Goal: Browse casually

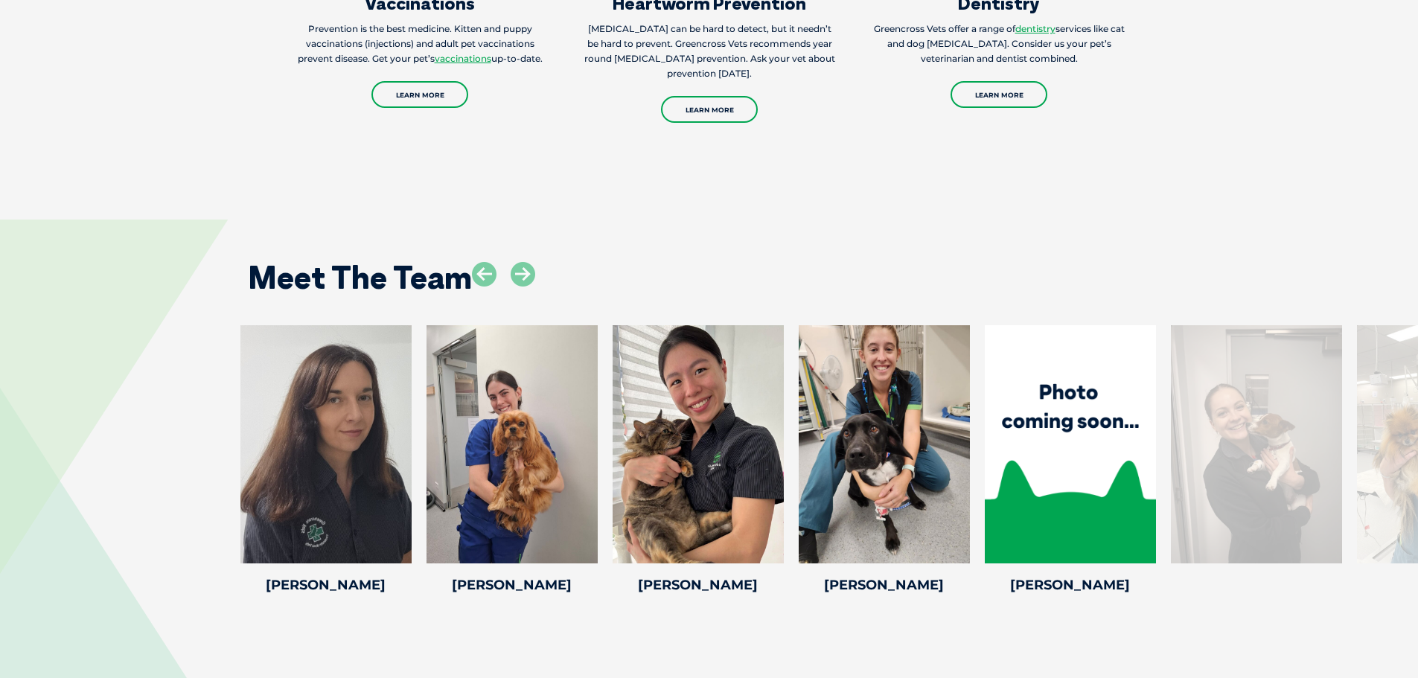
scroll to position [3127, 0]
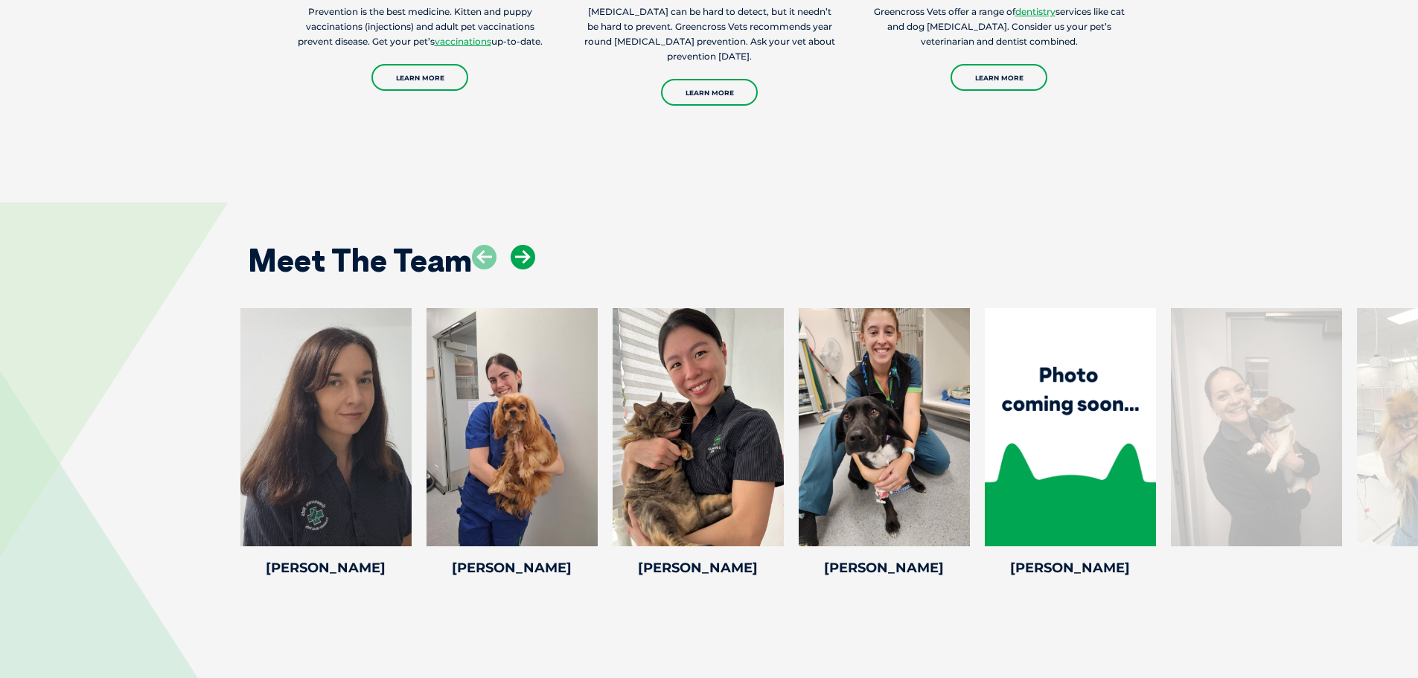
click at [527, 259] on icon at bounding box center [523, 257] width 25 height 25
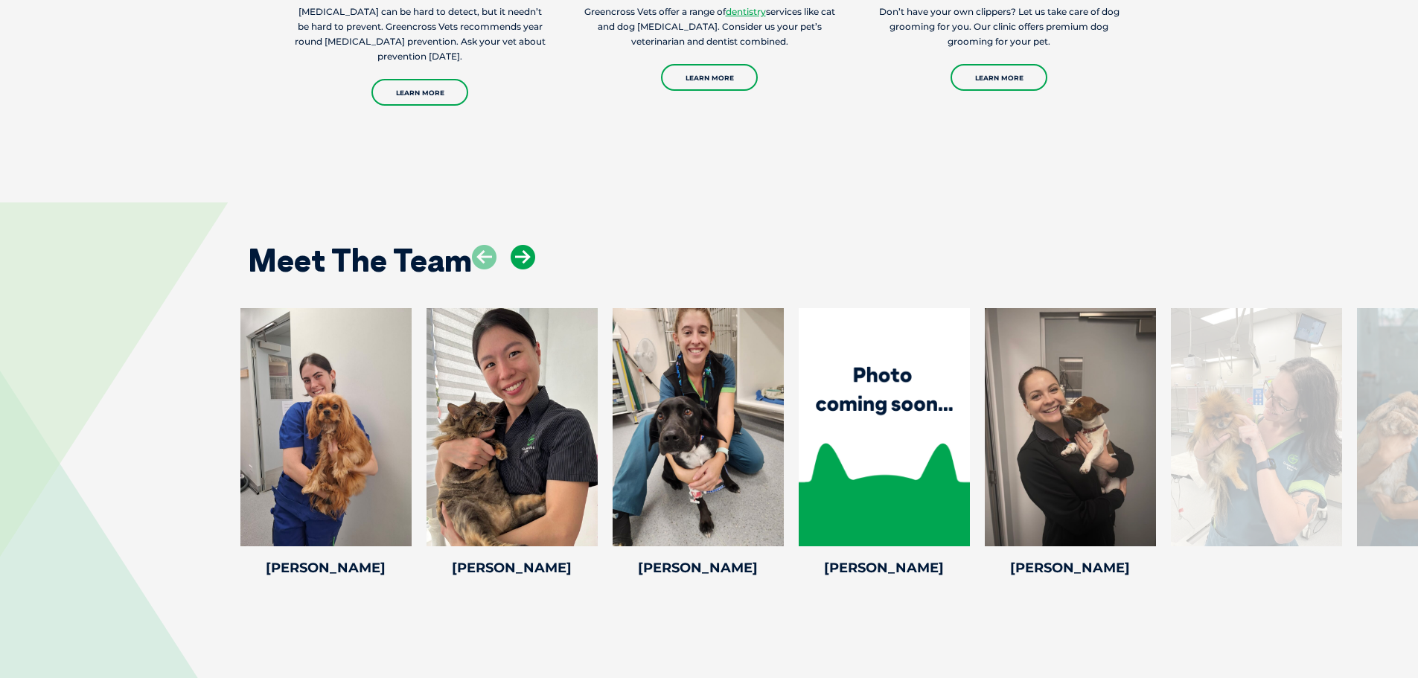
click at [527, 259] on icon at bounding box center [523, 257] width 25 height 25
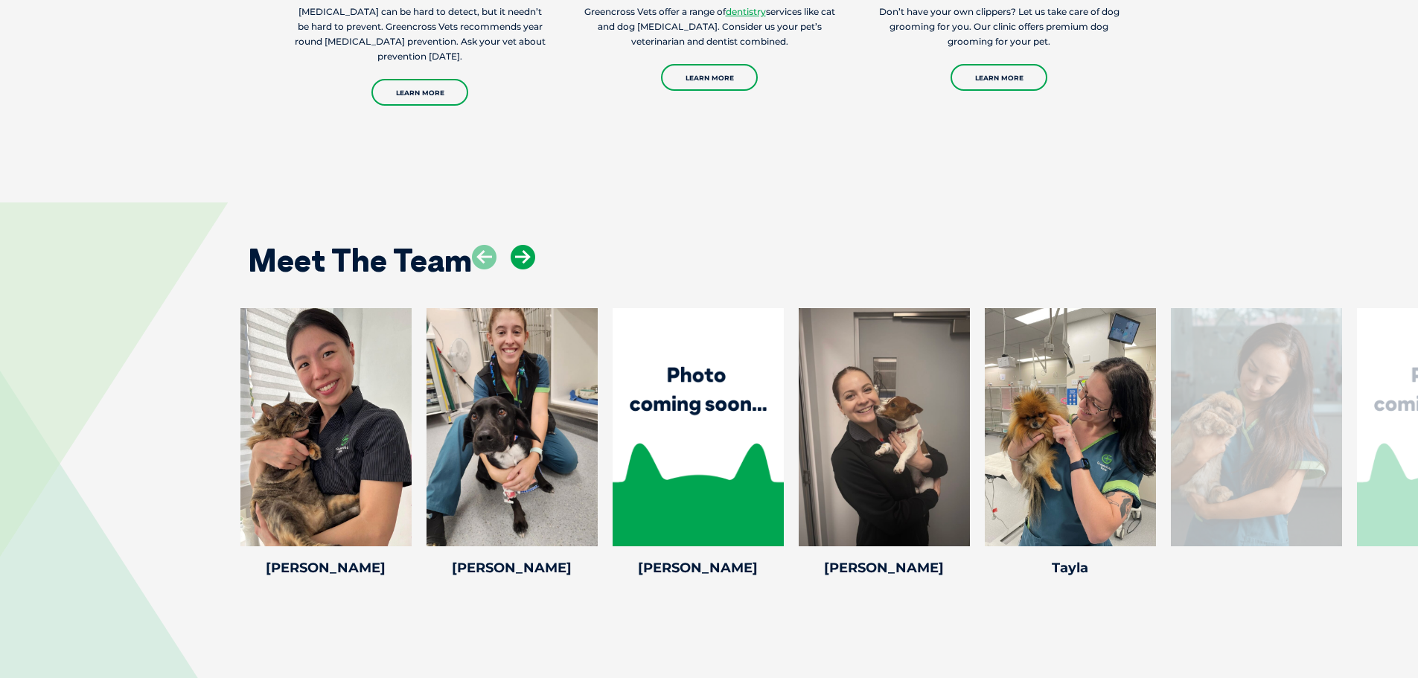
click at [527, 259] on icon at bounding box center [523, 257] width 25 height 25
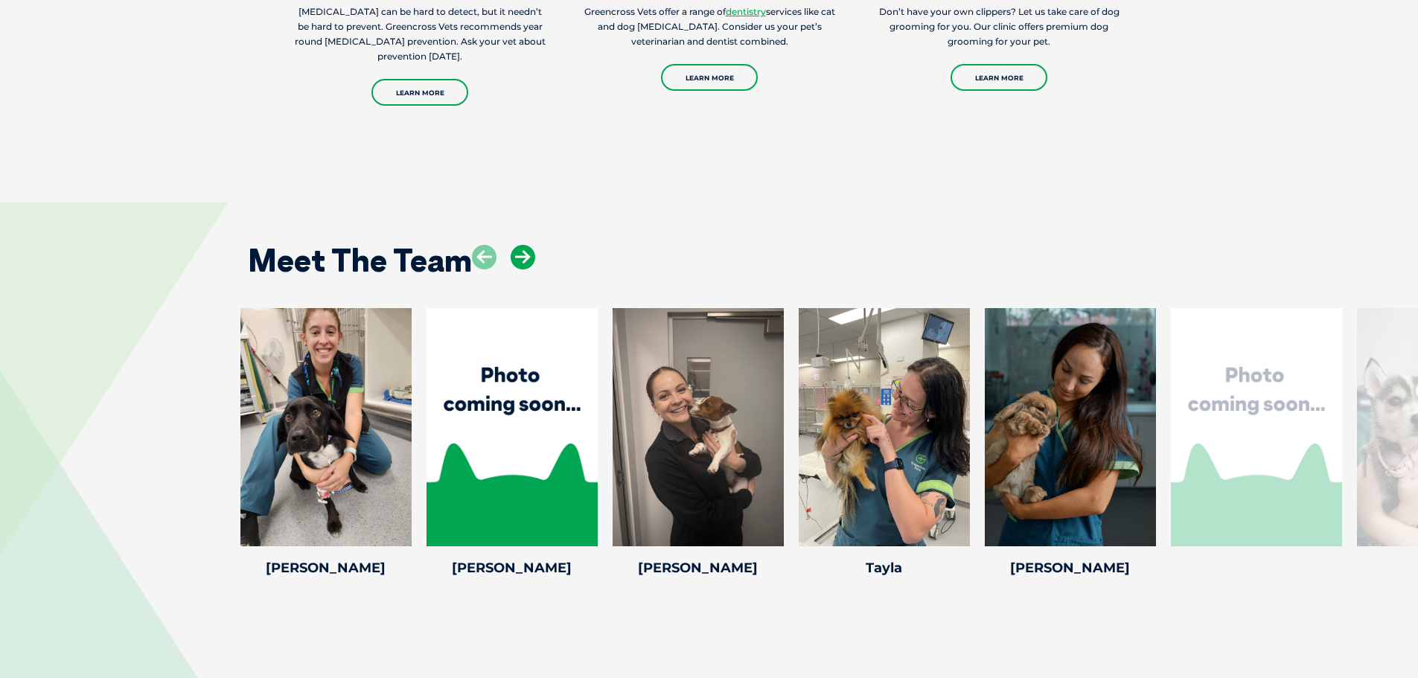
click at [527, 259] on icon at bounding box center [523, 257] width 25 height 25
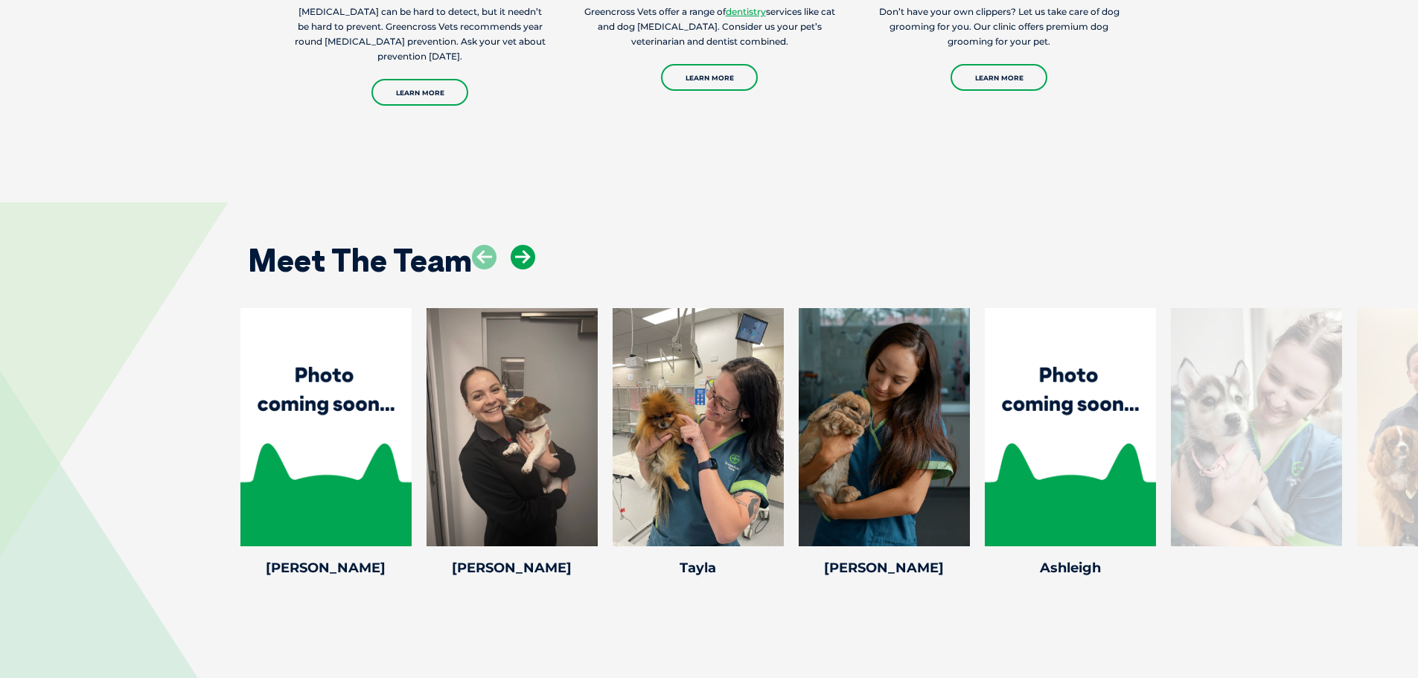
click at [527, 259] on icon at bounding box center [523, 257] width 25 height 25
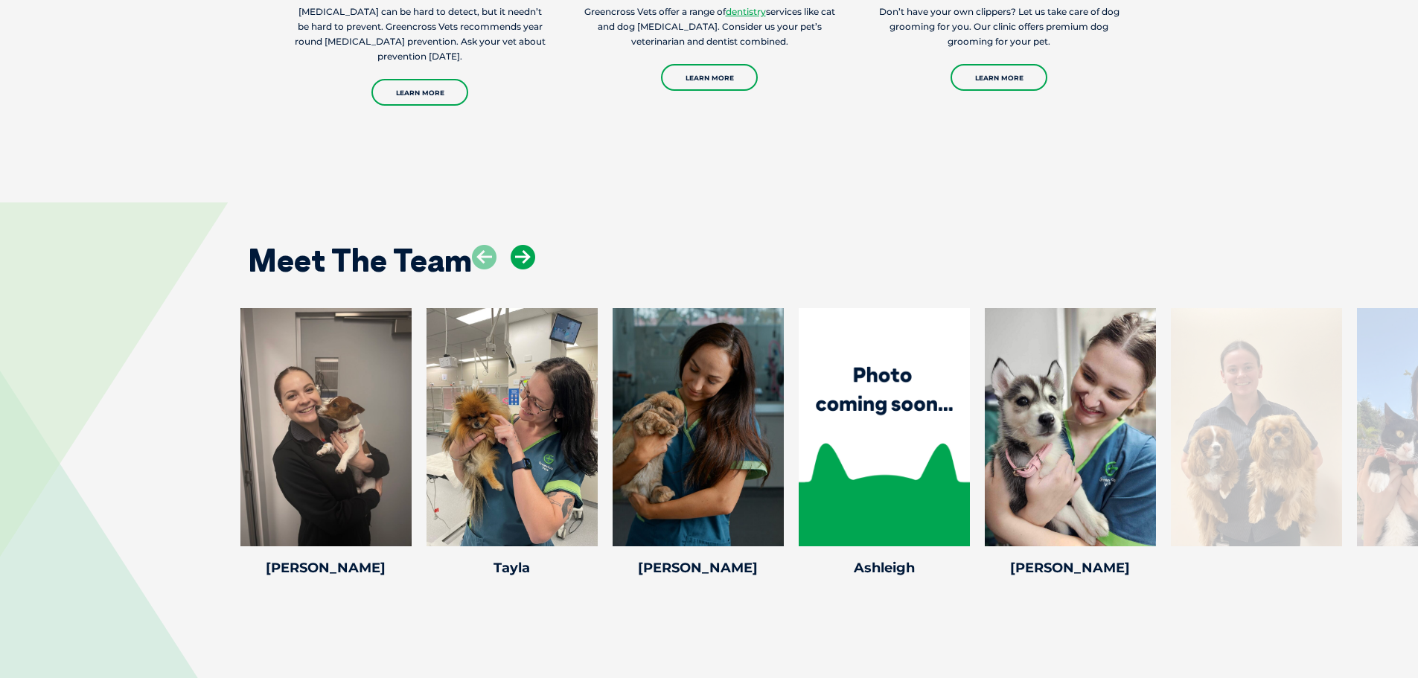
click at [527, 259] on icon at bounding box center [523, 257] width 25 height 25
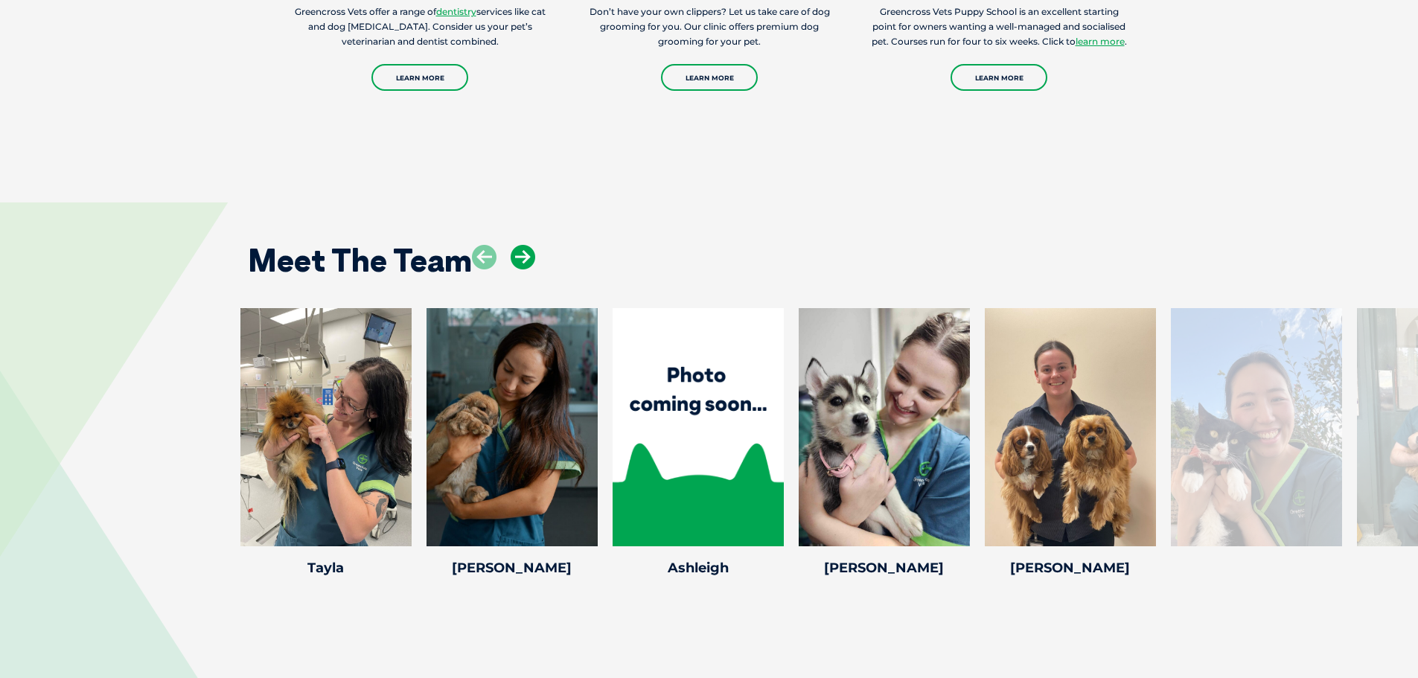
click at [527, 259] on icon at bounding box center [523, 257] width 25 height 25
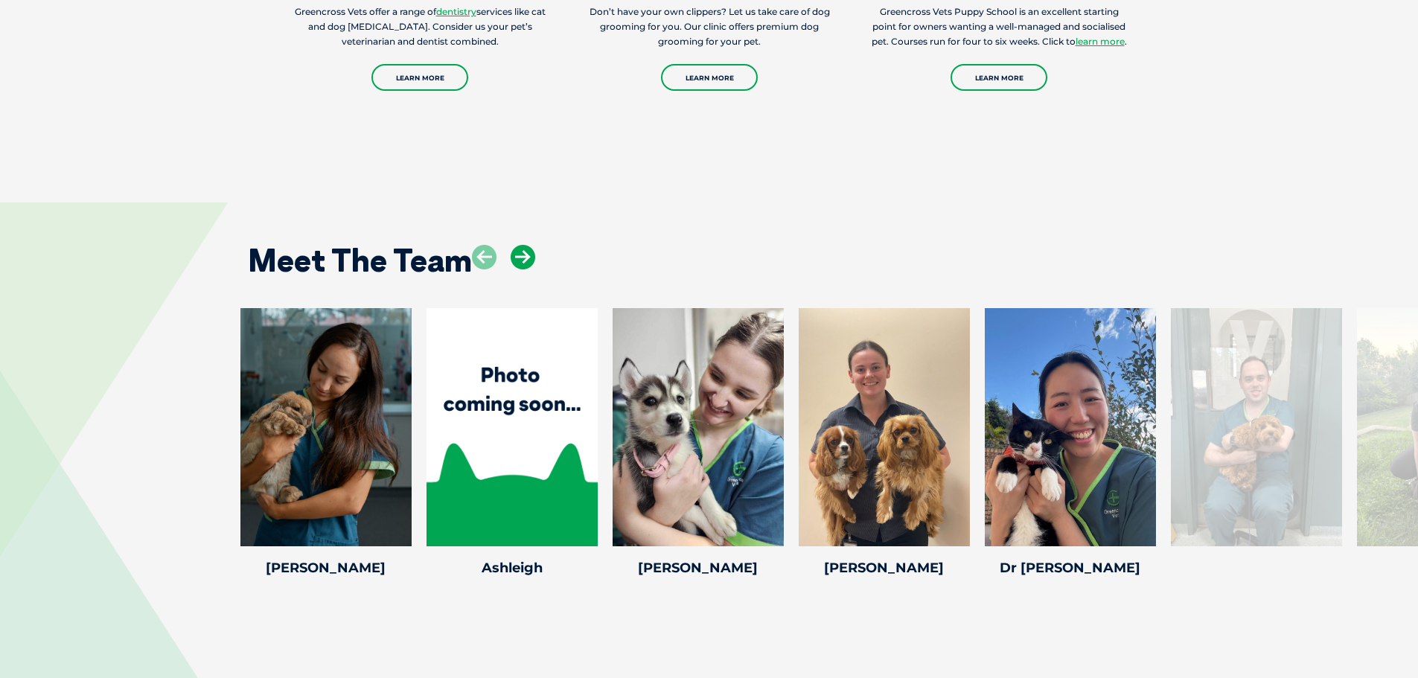
click at [527, 259] on icon at bounding box center [523, 257] width 25 height 25
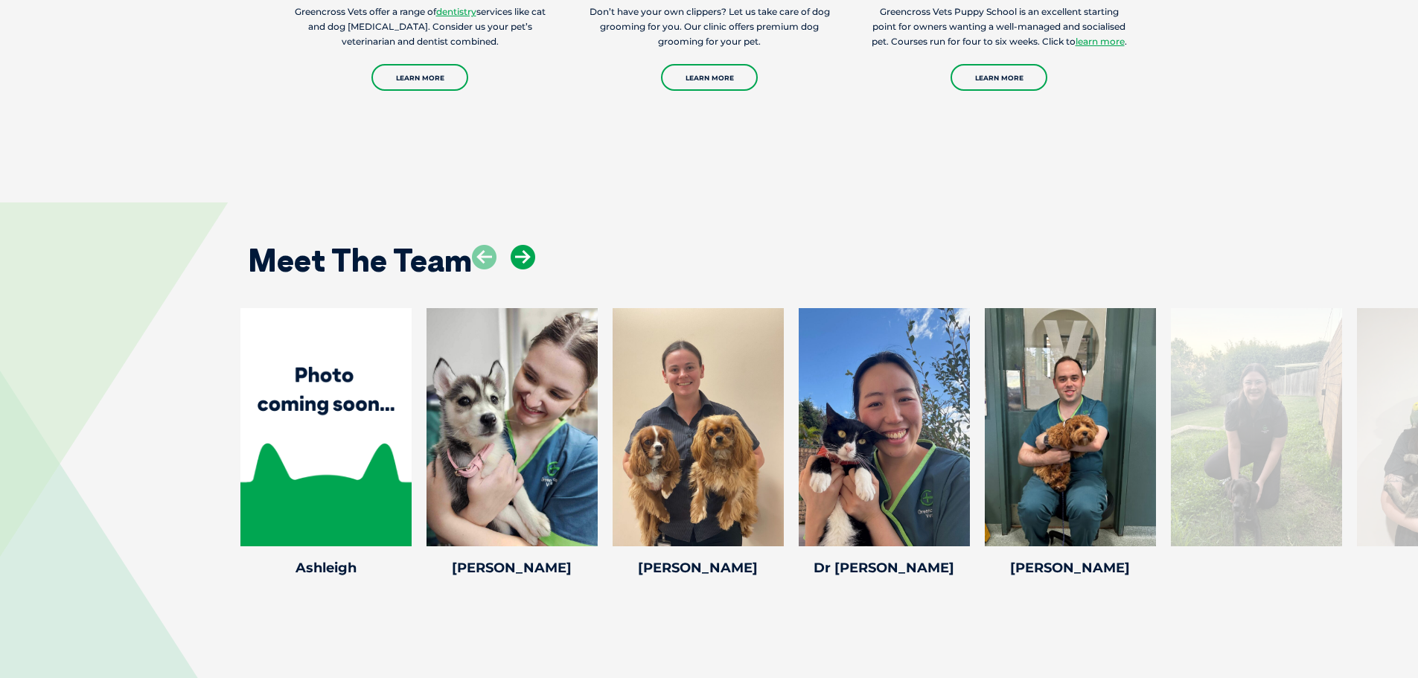
click at [527, 259] on icon at bounding box center [523, 257] width 25 height 25
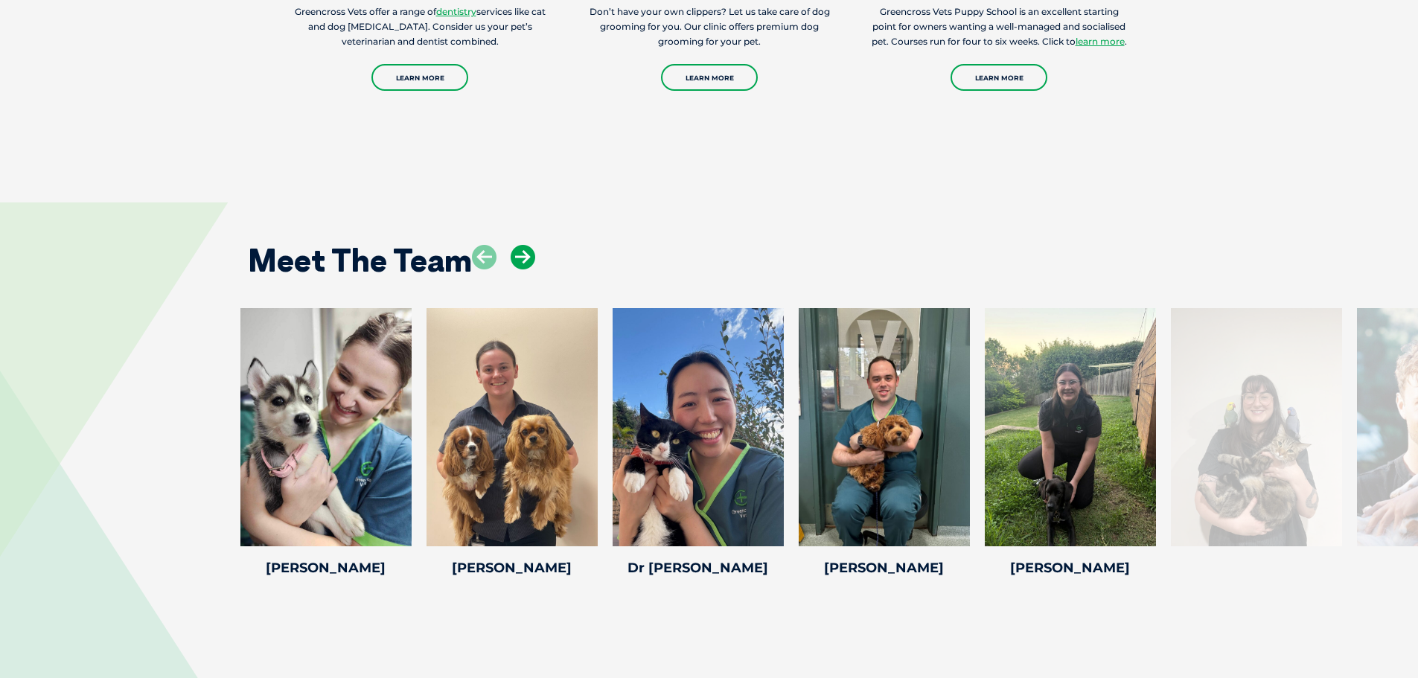
click at [527, 259] on icon at bounding box center [523, 257] width 25 height 25
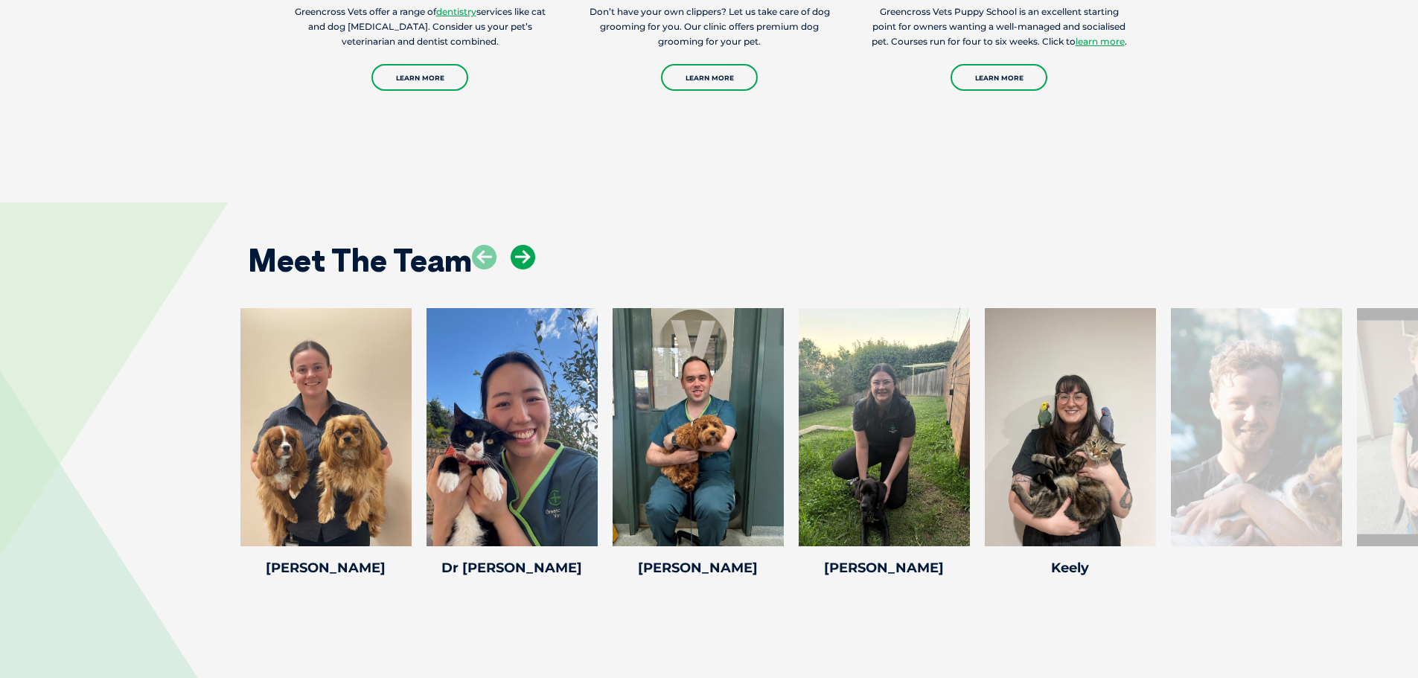
click at [527, 259] on icon at bounding box center [523, 257] width 25 height 25
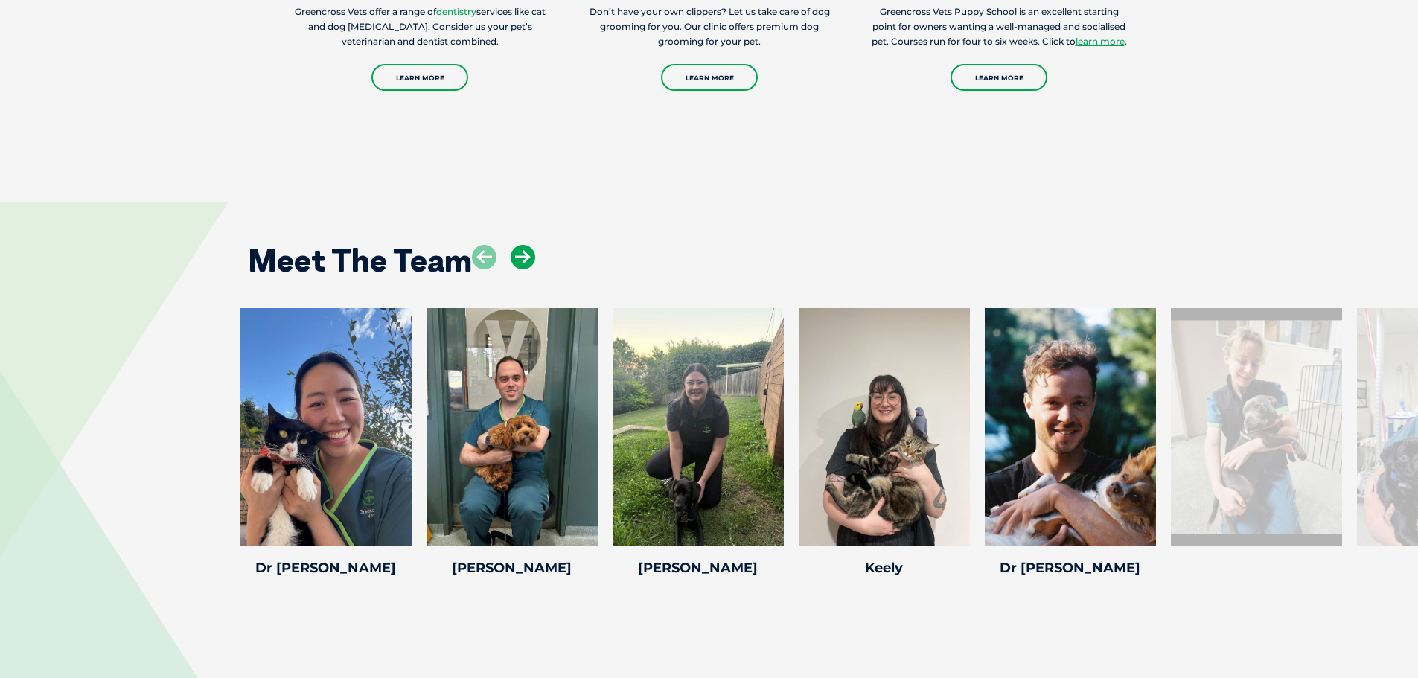
click at [527, 259] on icon at bounding box center [523, 257] width 25 height 25
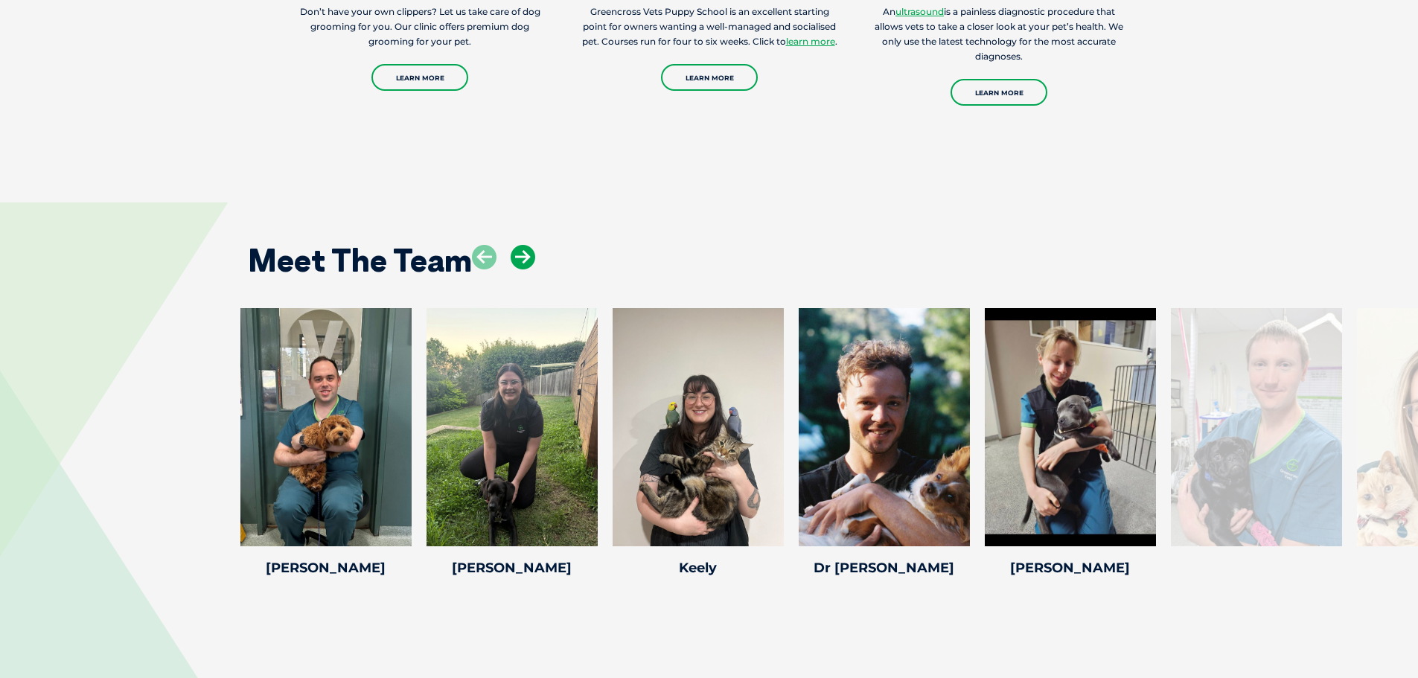
click at [527, 259] on icon at bounding box center [523, 257] width 25 height 25
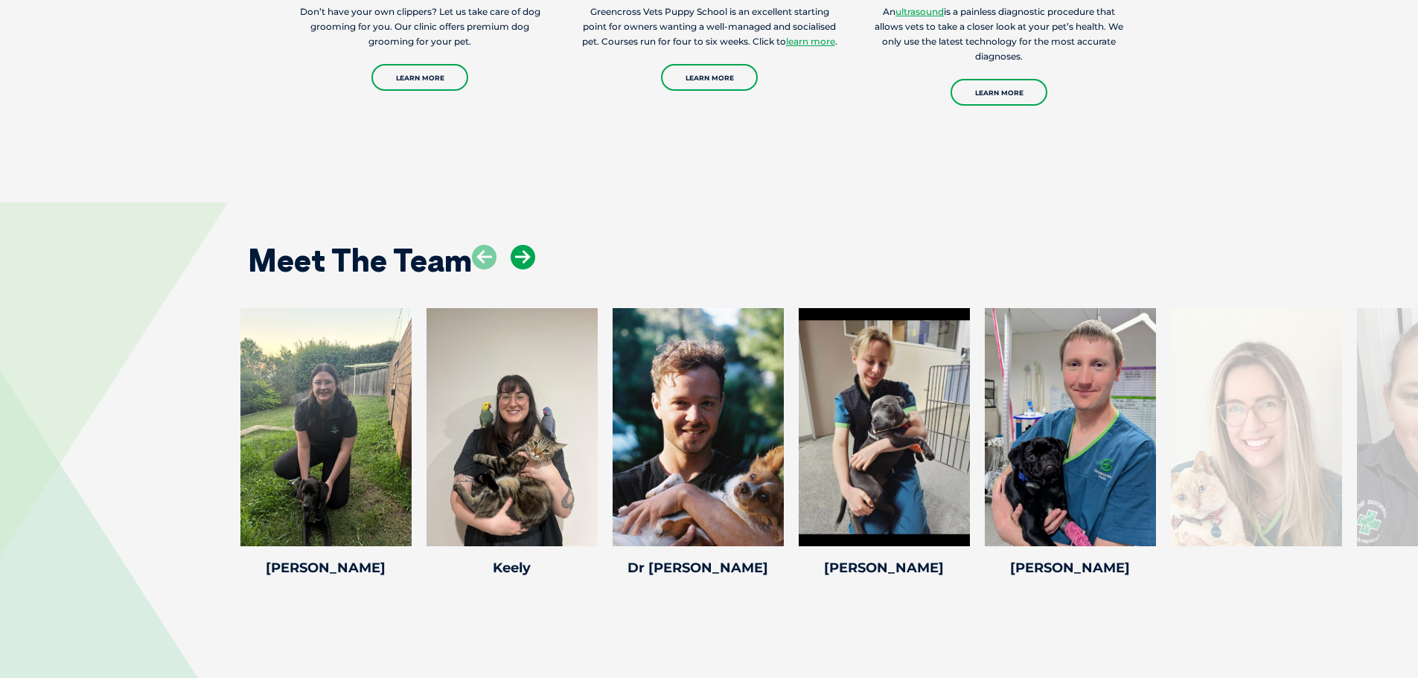
click at [527, 259] on icon at bounding box center [523, 257] width 25 height 25
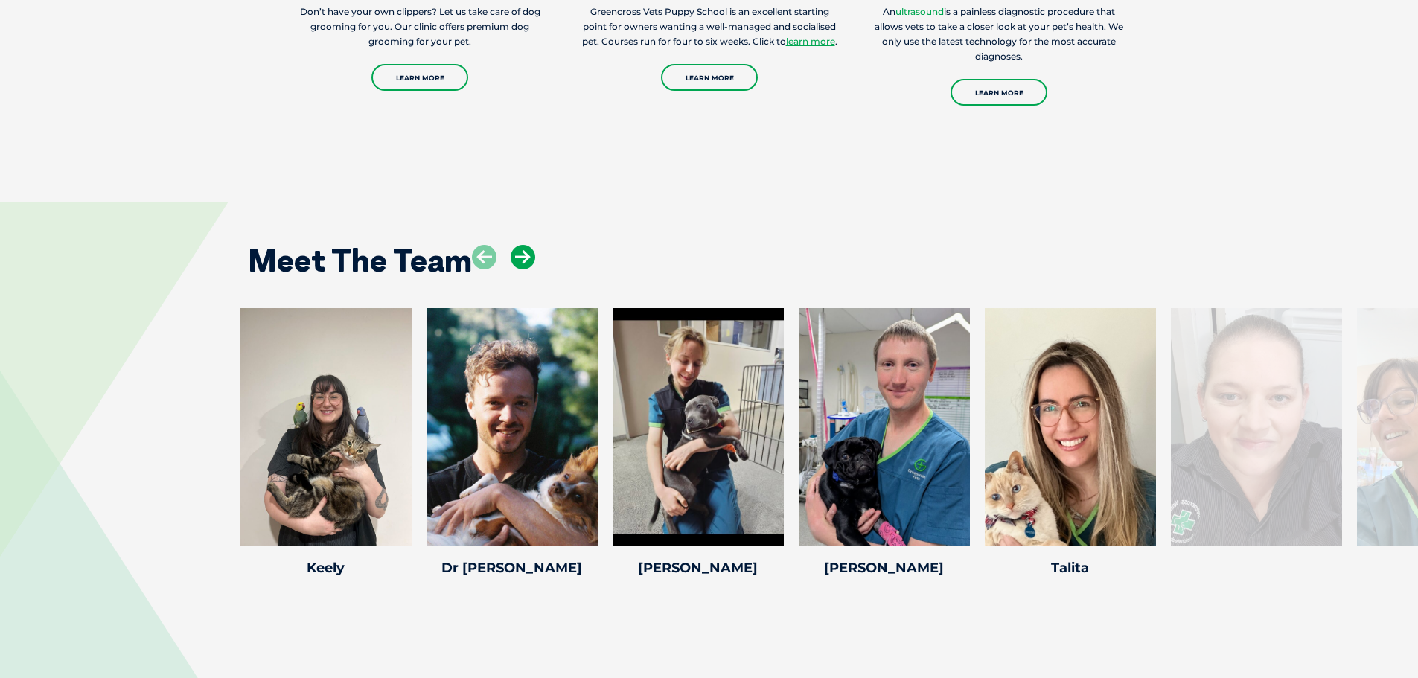
click at [527, 259] on icon at bounding box center [523, 257] width 25 height 25
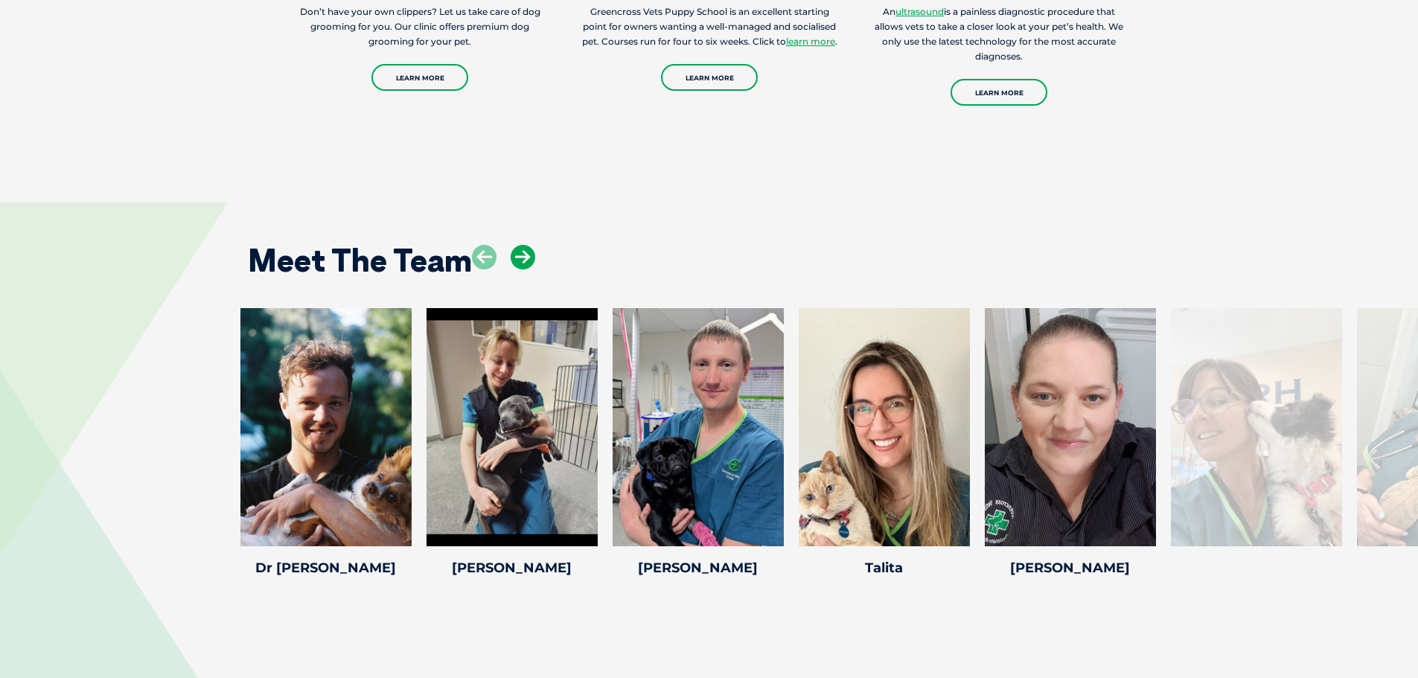
click at [527, 259] on icon at bounding box center [523, 257] width 25 height 25
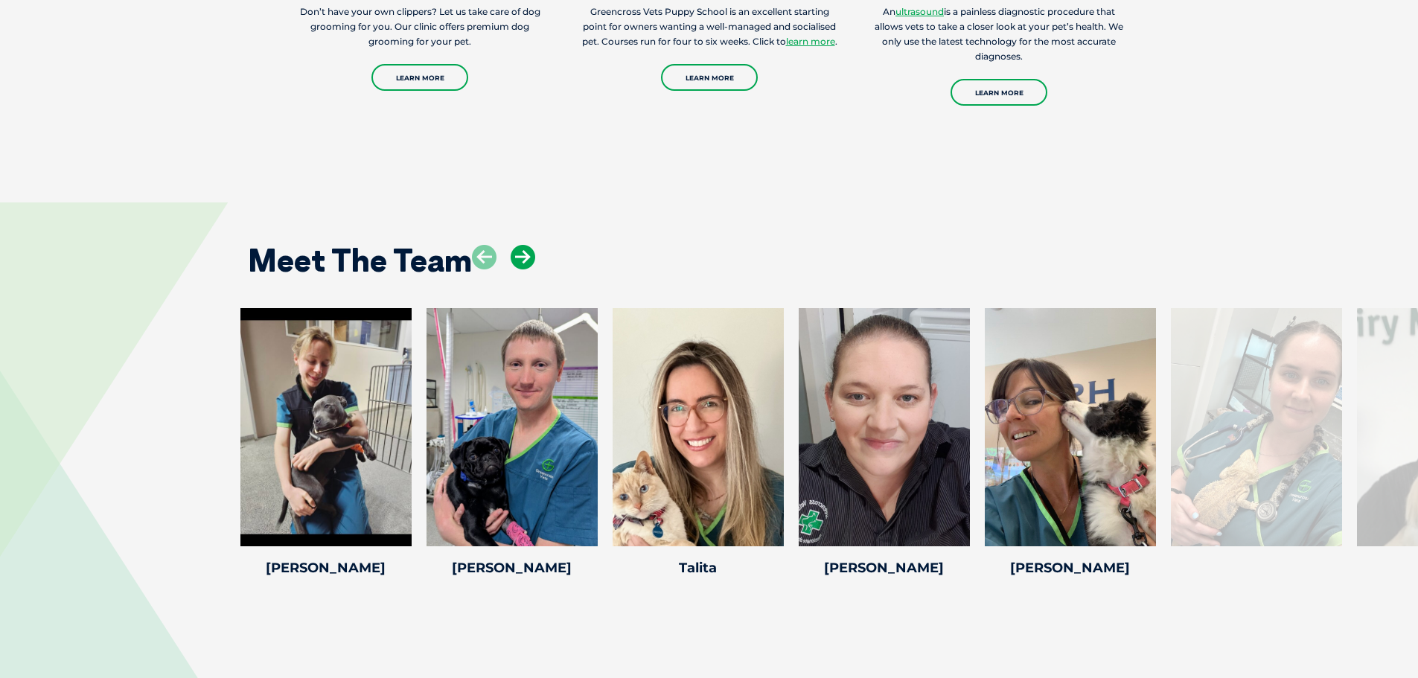
click at [527, 259] on icon at bounding box center [523, 257] width 25 height 25
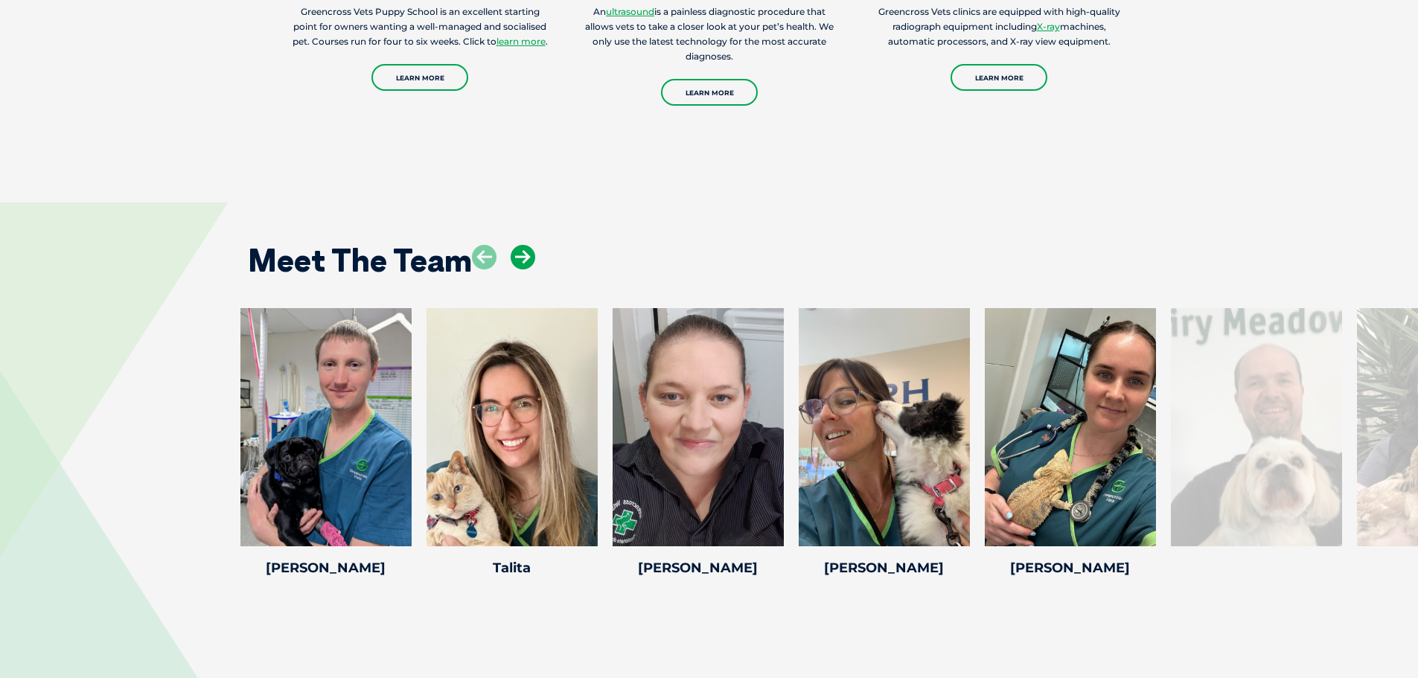
click at [527, 259] on icon at bounding box center [523, 257] width 25 height 25
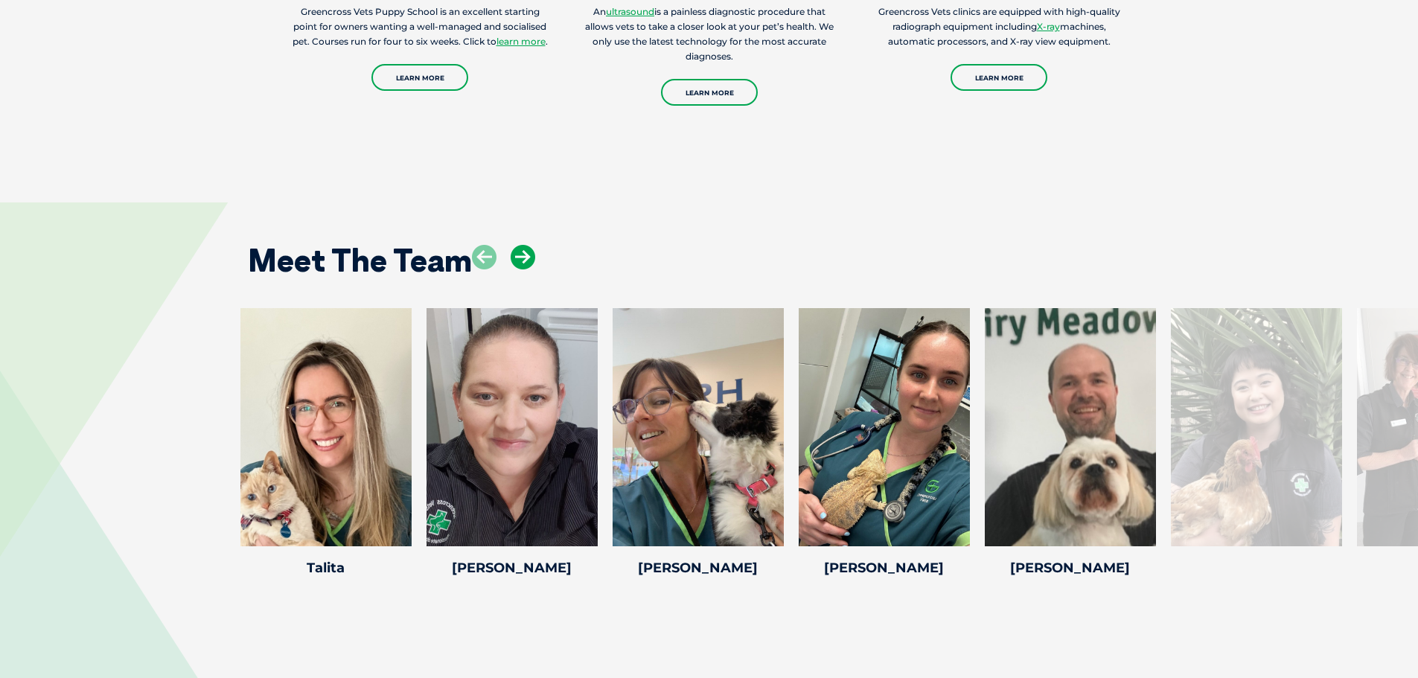
click at [527, 259] on icon at bounding box center [523, 257] width 25 height 25
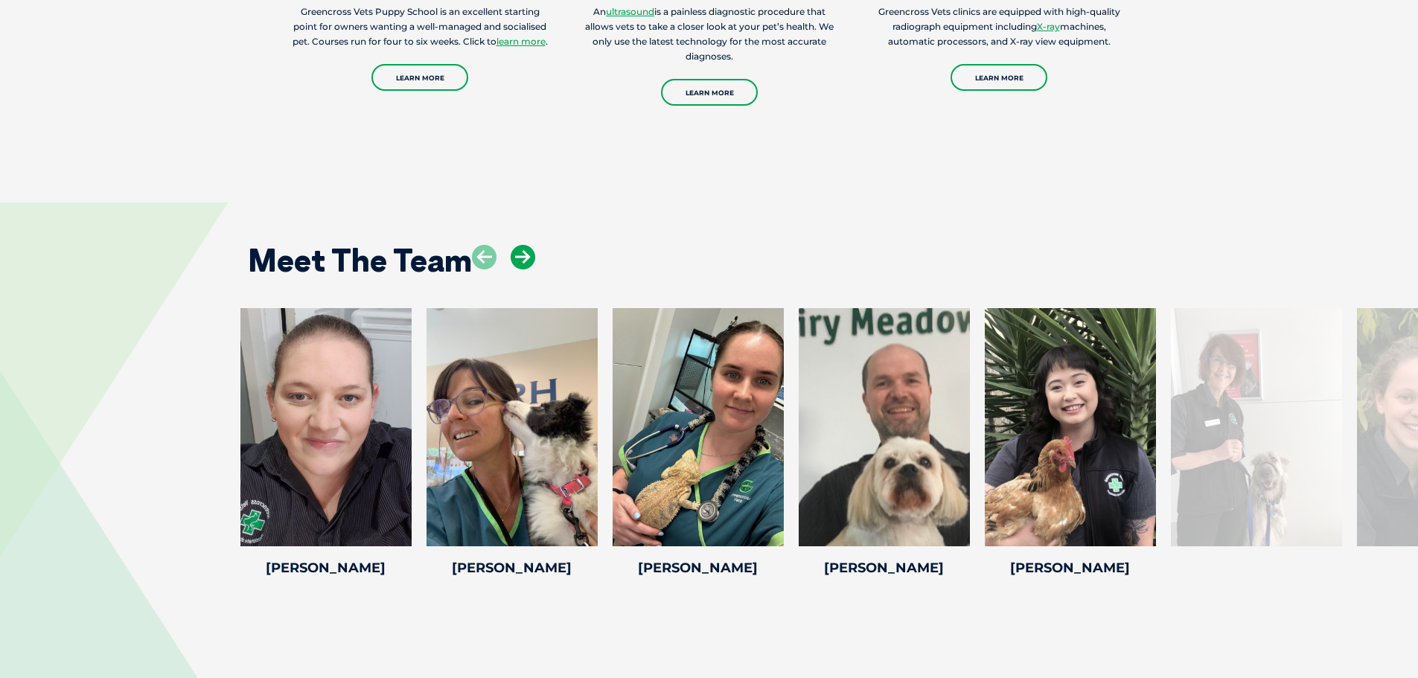
click at [527, 259] on icon at bounding box center [523, 257] width 25 height 25
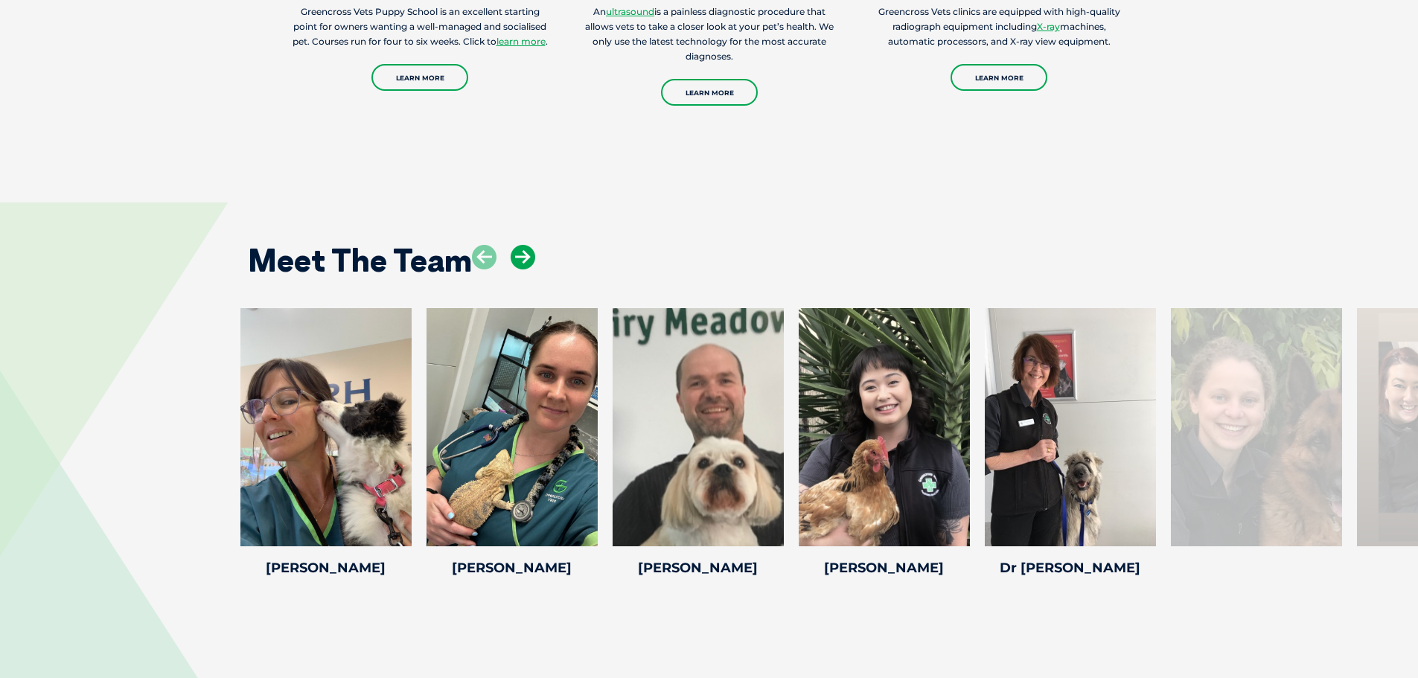
click at [527, 259] on icon at bounding box center [523, 257] width 25 height 25
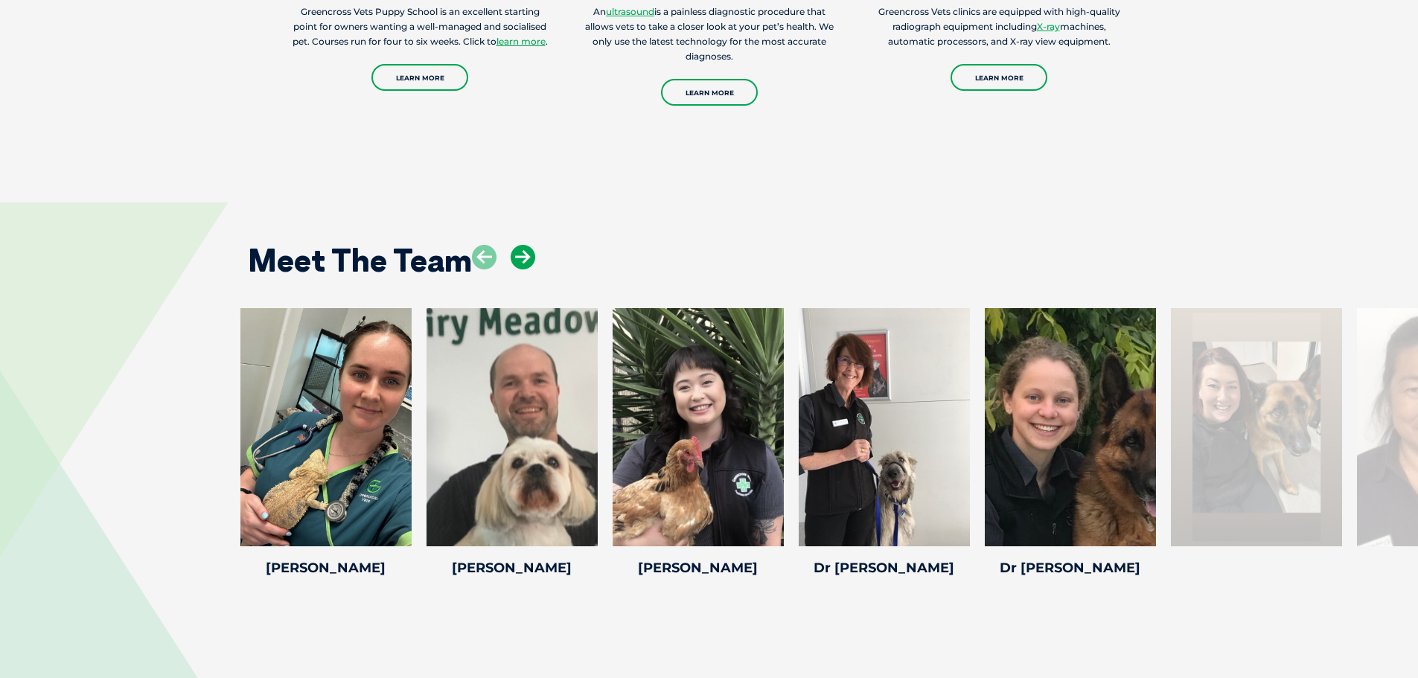
click at [527, 259] on icon at bounding box center [523, 257] width 25 height 25
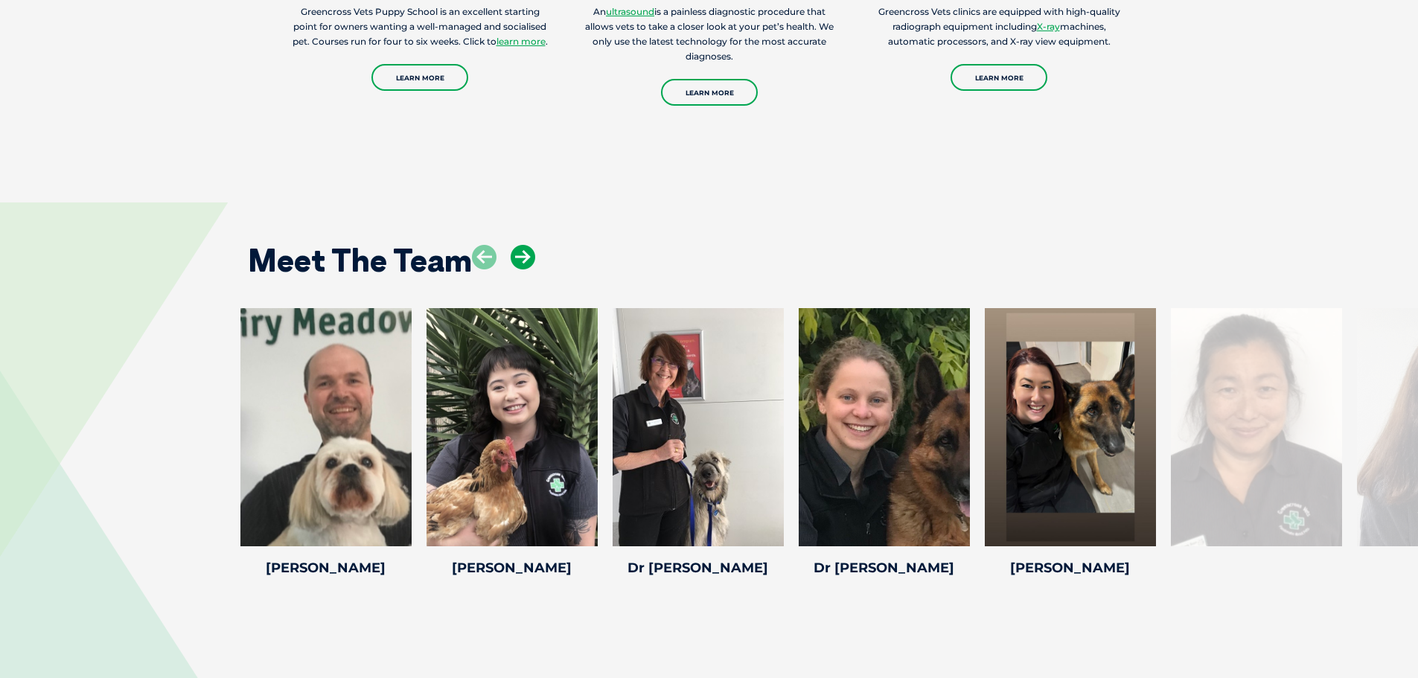
click at [527, 259] on icon at bounding box center [523, 257] width 25 height 25
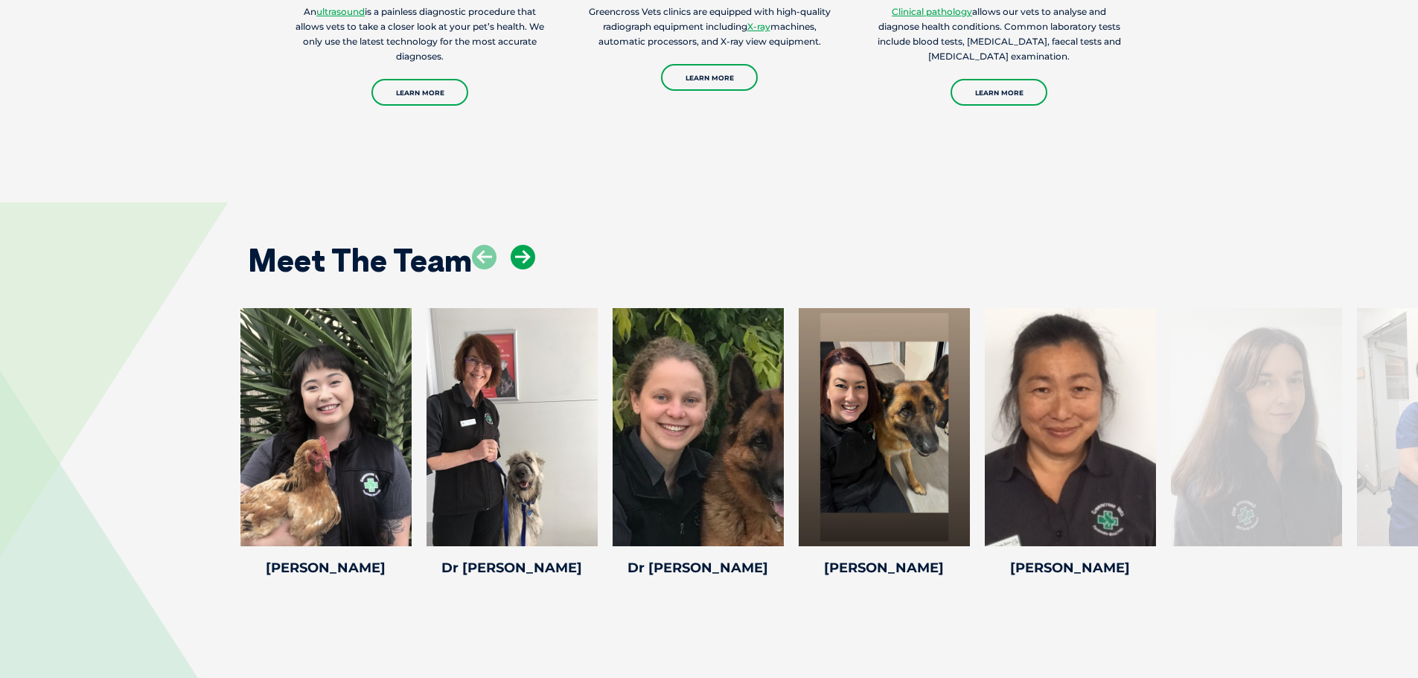
click at [527, 259] on icon at bounding box center [523, 257] width 25 height 25
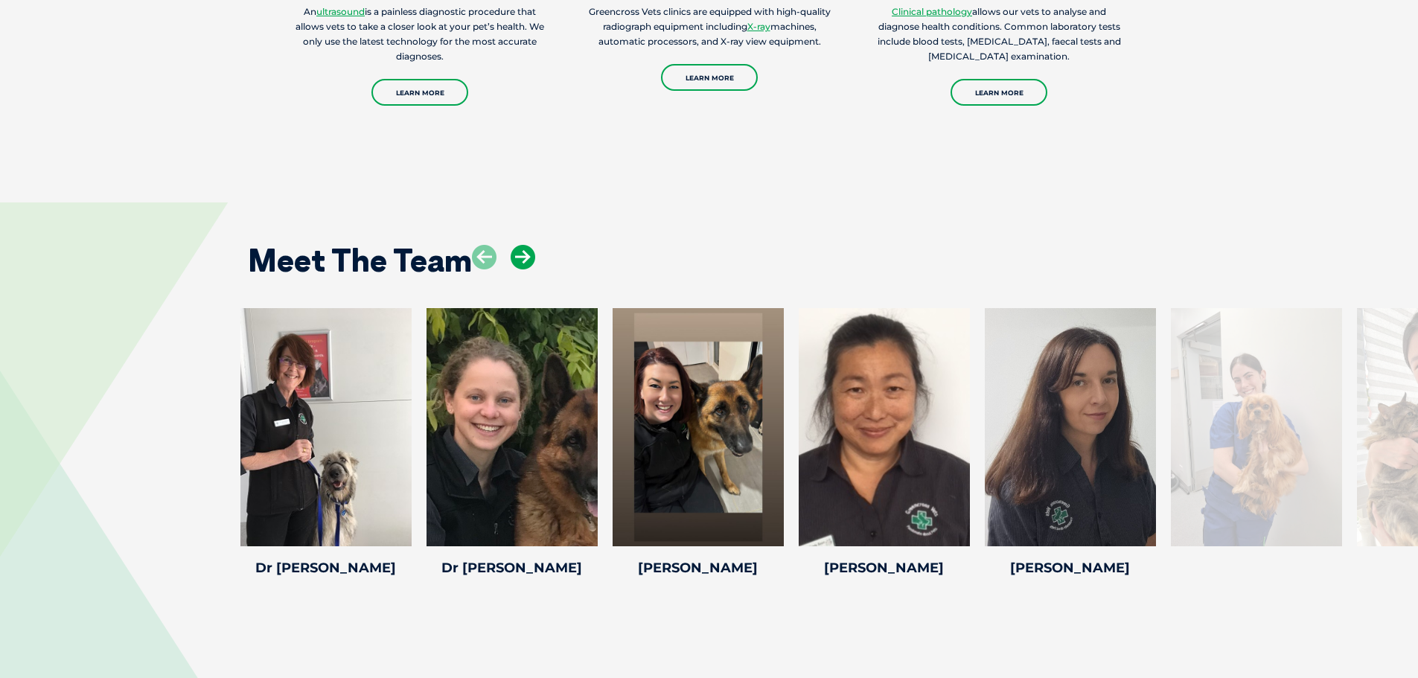
click at [527, 259] on icon at bounding box center [523, 257] width 25 height 25
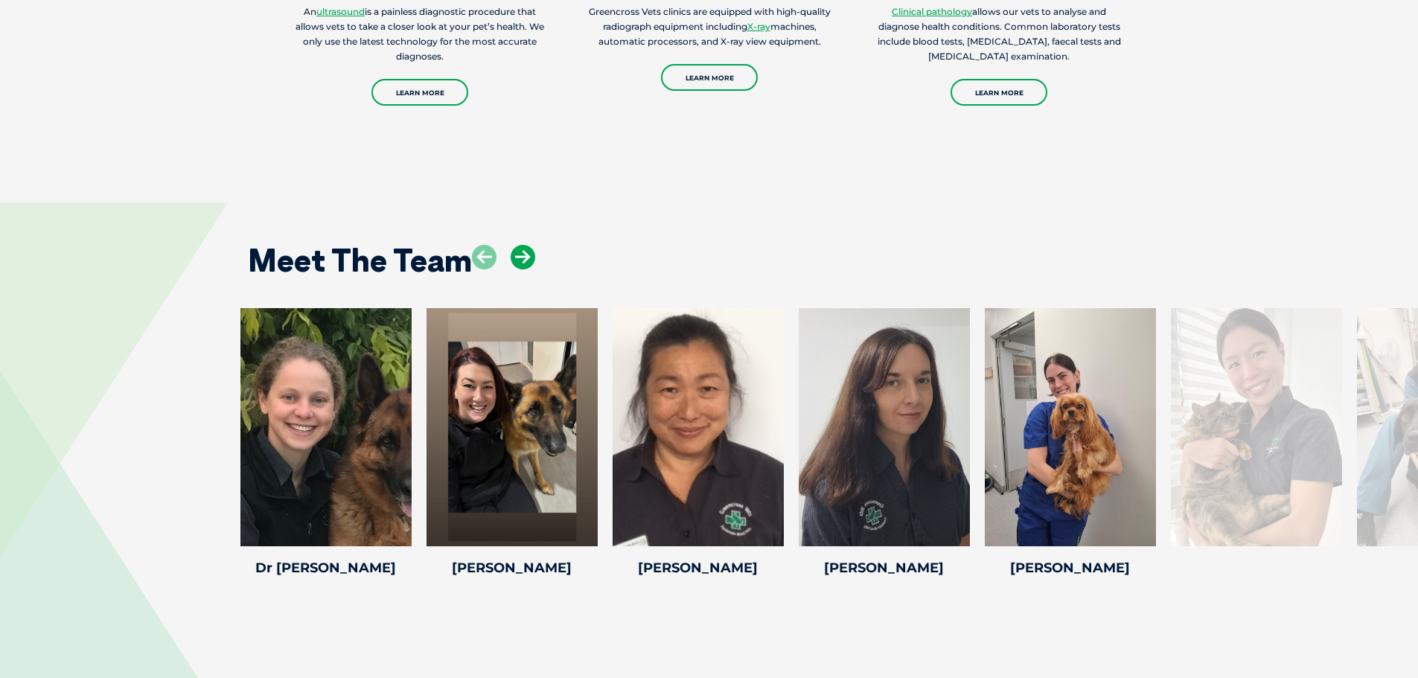
click at [527, 259] on icon at bounding box center [523, 257] width 25 height 25
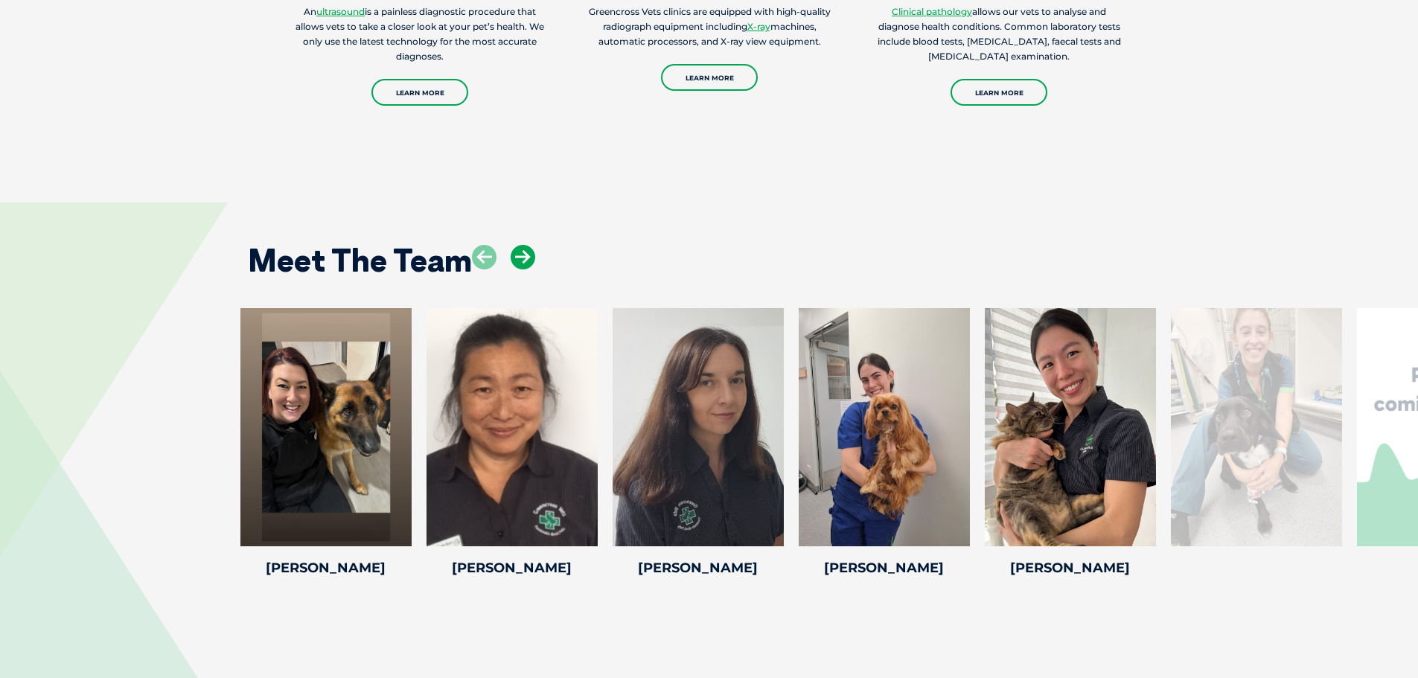
click at [527, 259] on icon at bounding box center [523, 257] width 25 height 25
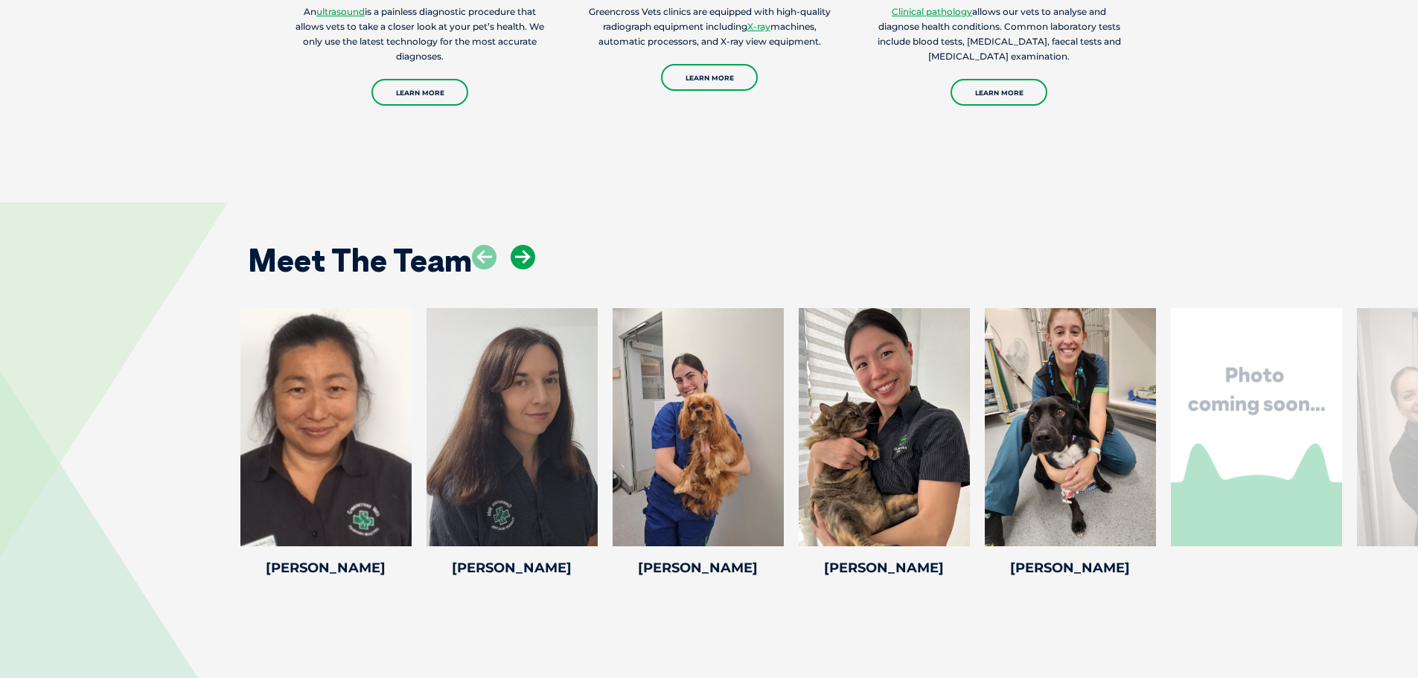
click at [527, 259] on icon at bounding box center [523, 257] width 25 height 25
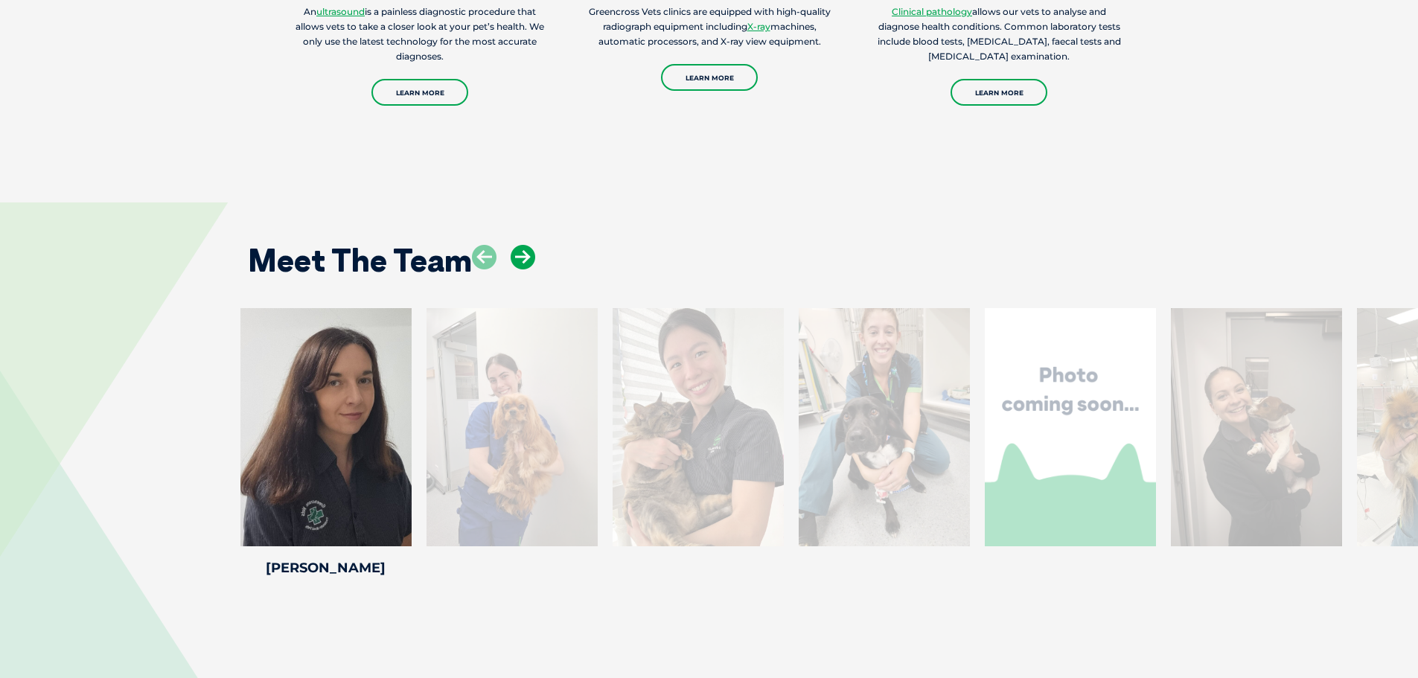
click at [527, 259] on icon at bounding box center [523, 257] width 25 height 25
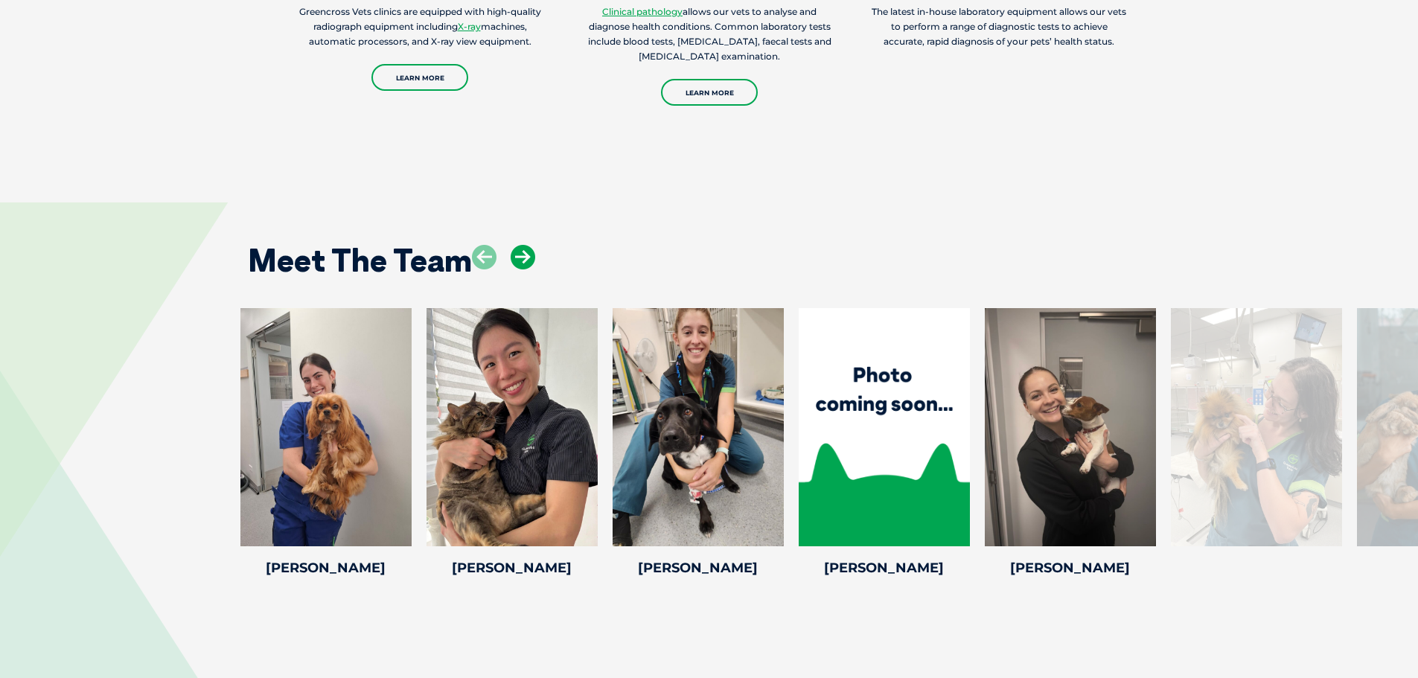
click at [527, 259] on icon at bounding box center [523, 257] width 25 height 25
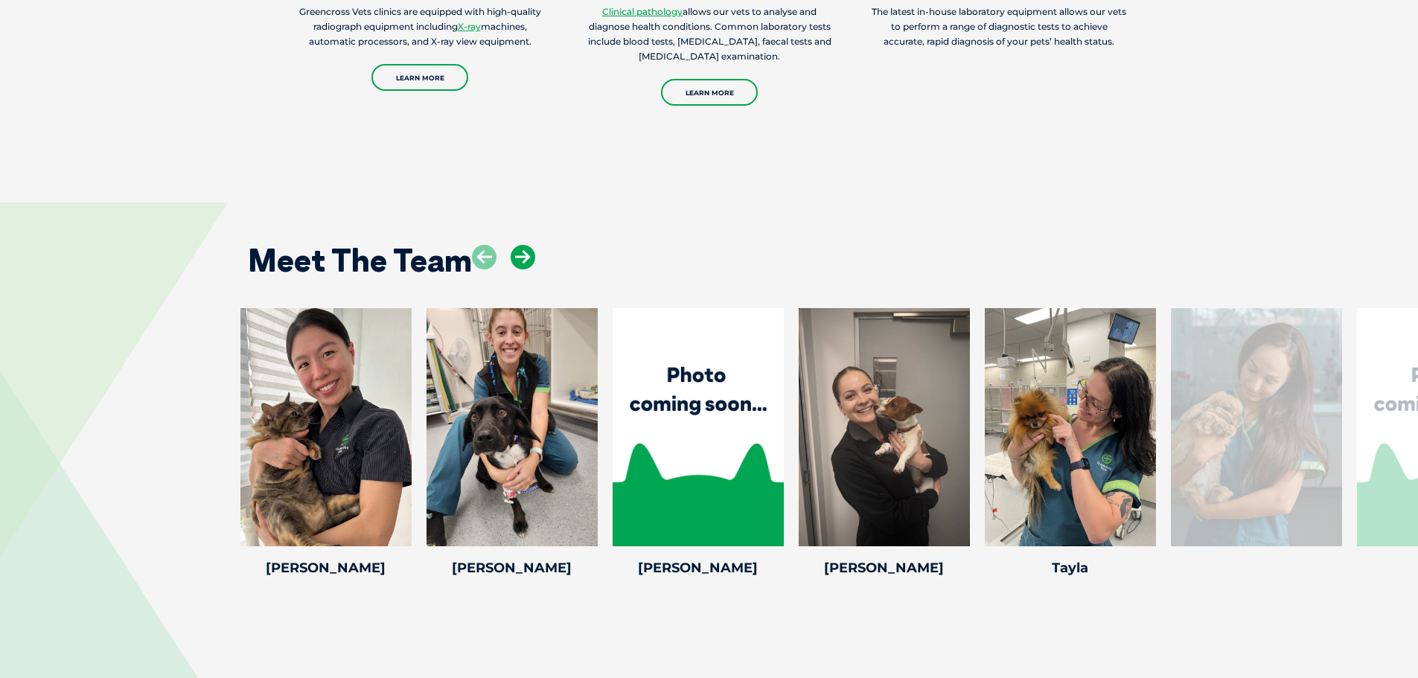
click at [527, 259] on icon at bounding box center [523, 257] width 25 height 25
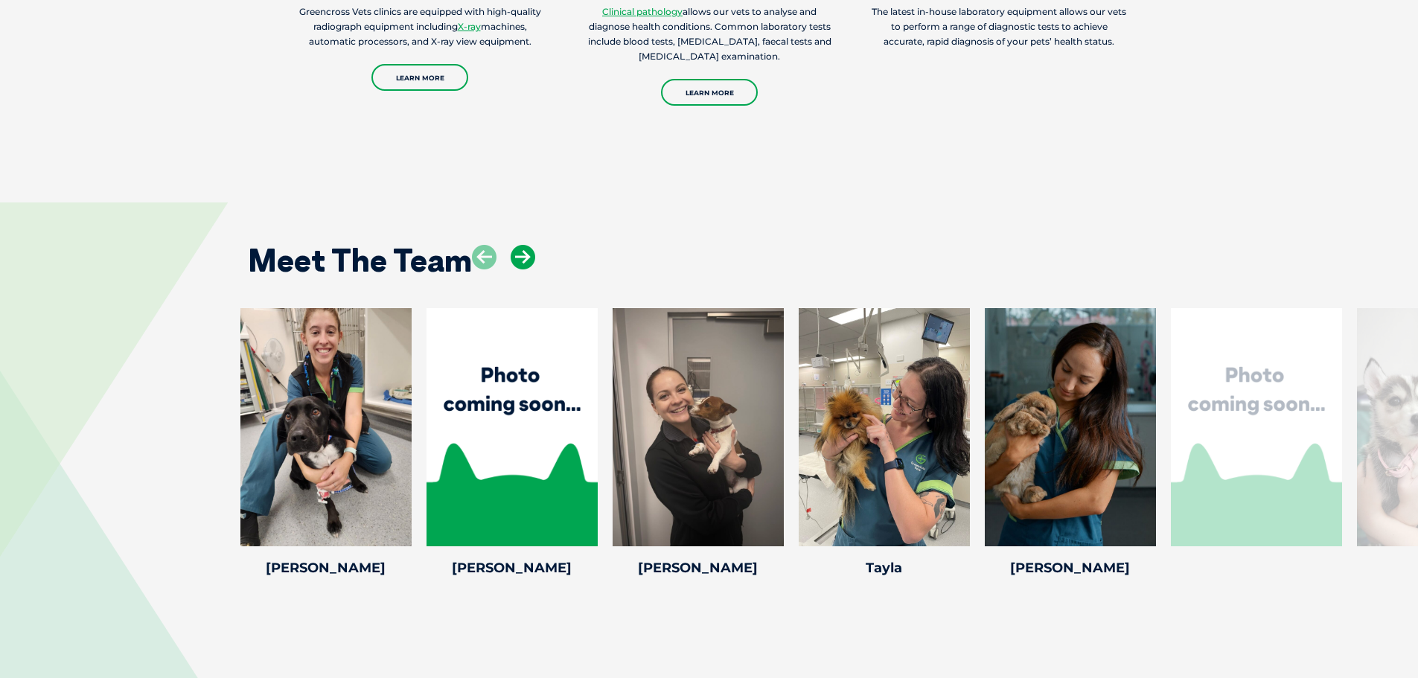
click at [527, 259] on icon at bounding box center [523, 257] width 25 height 25
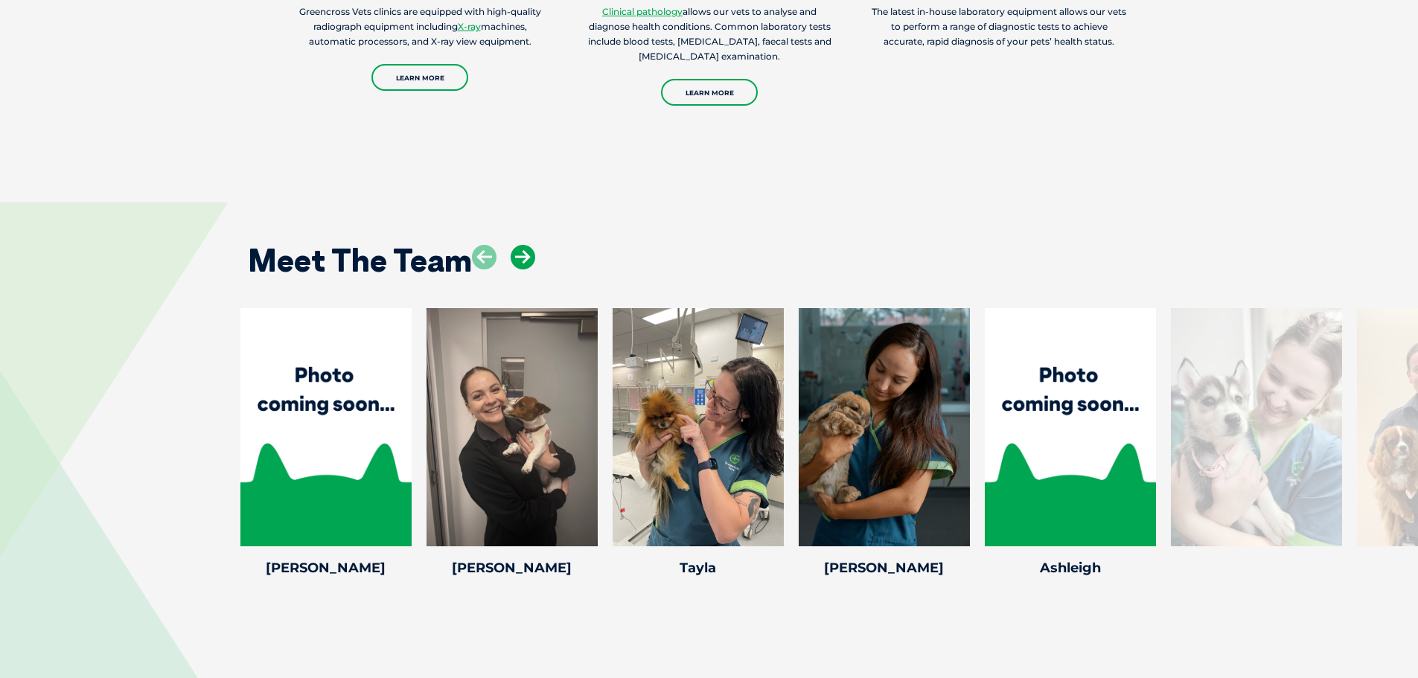
click at [527, 259] on icon at bounding box center [523, 257] width 25 height 25
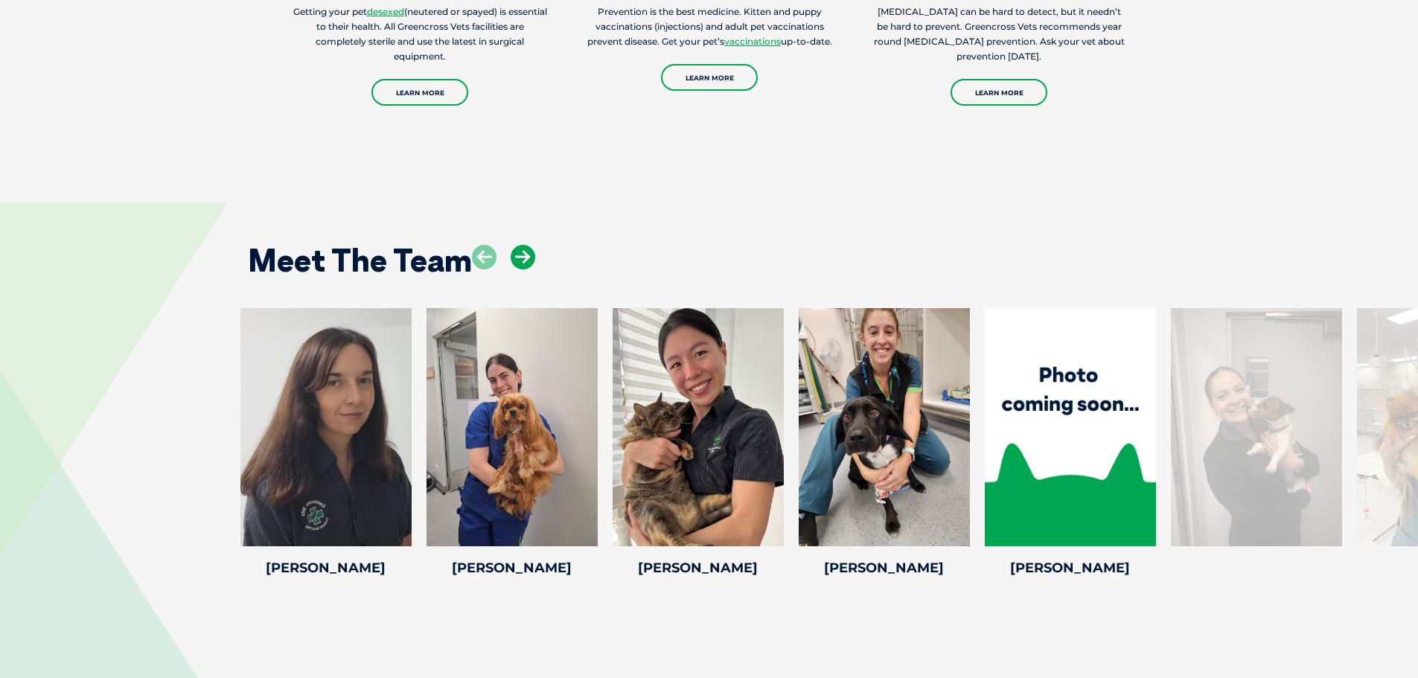
click at [526, 256] on icon at bounding box center [523, 257] width 25 height 25
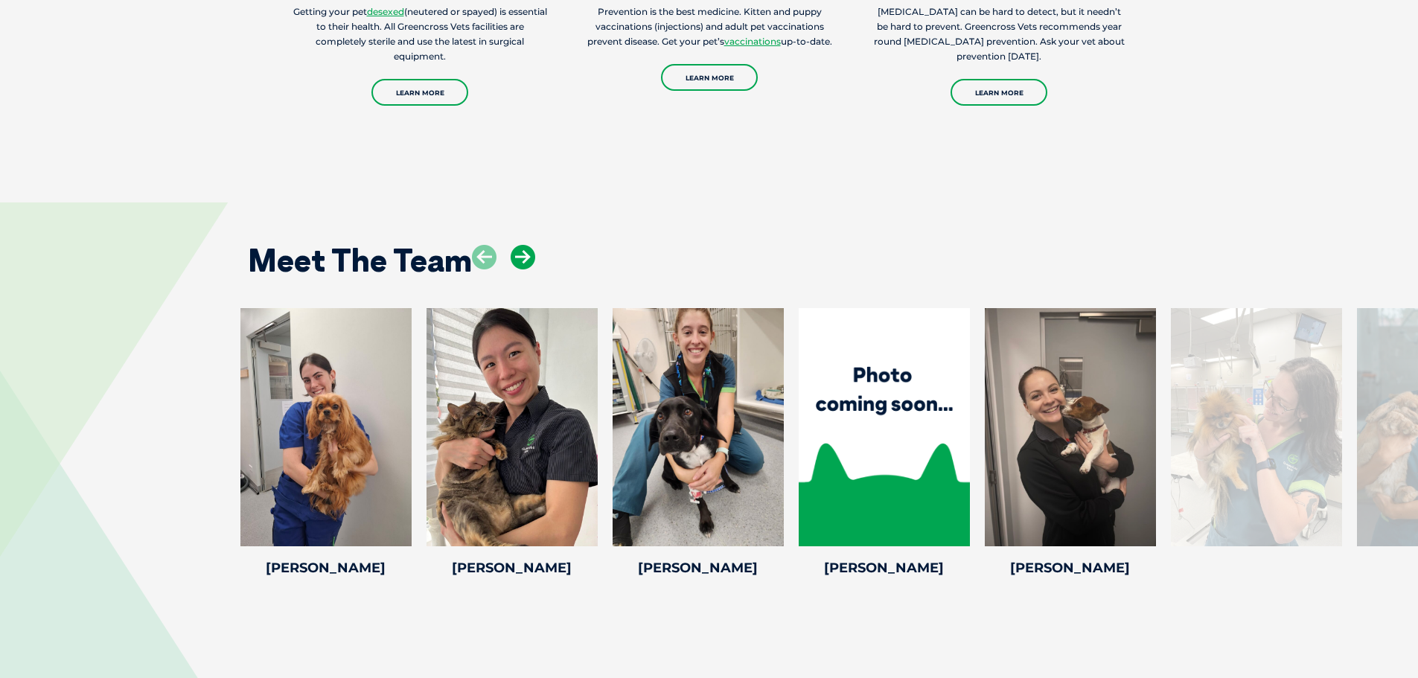
click at [526, 256] on icon at bounding box center [523, 257] width 25 height 25
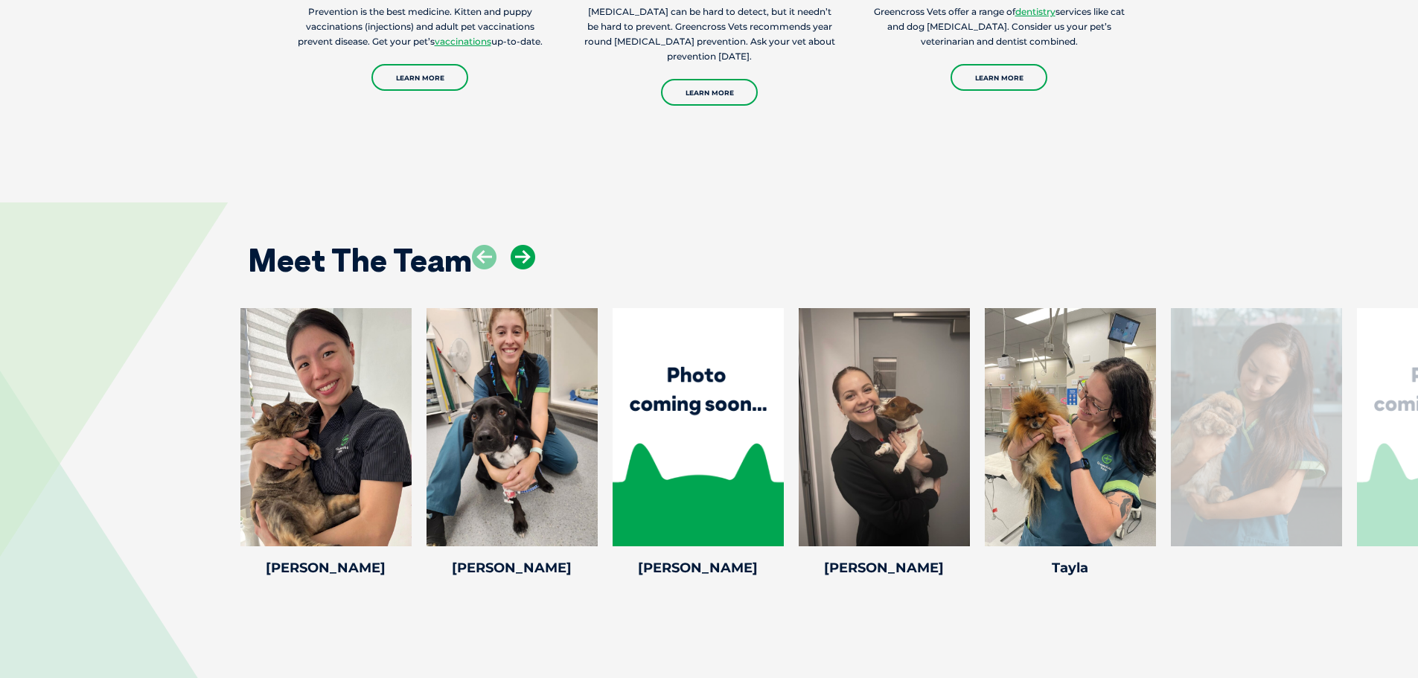
click at [526, 256] on icon at bounding box center [523, 257] width 25 height 25
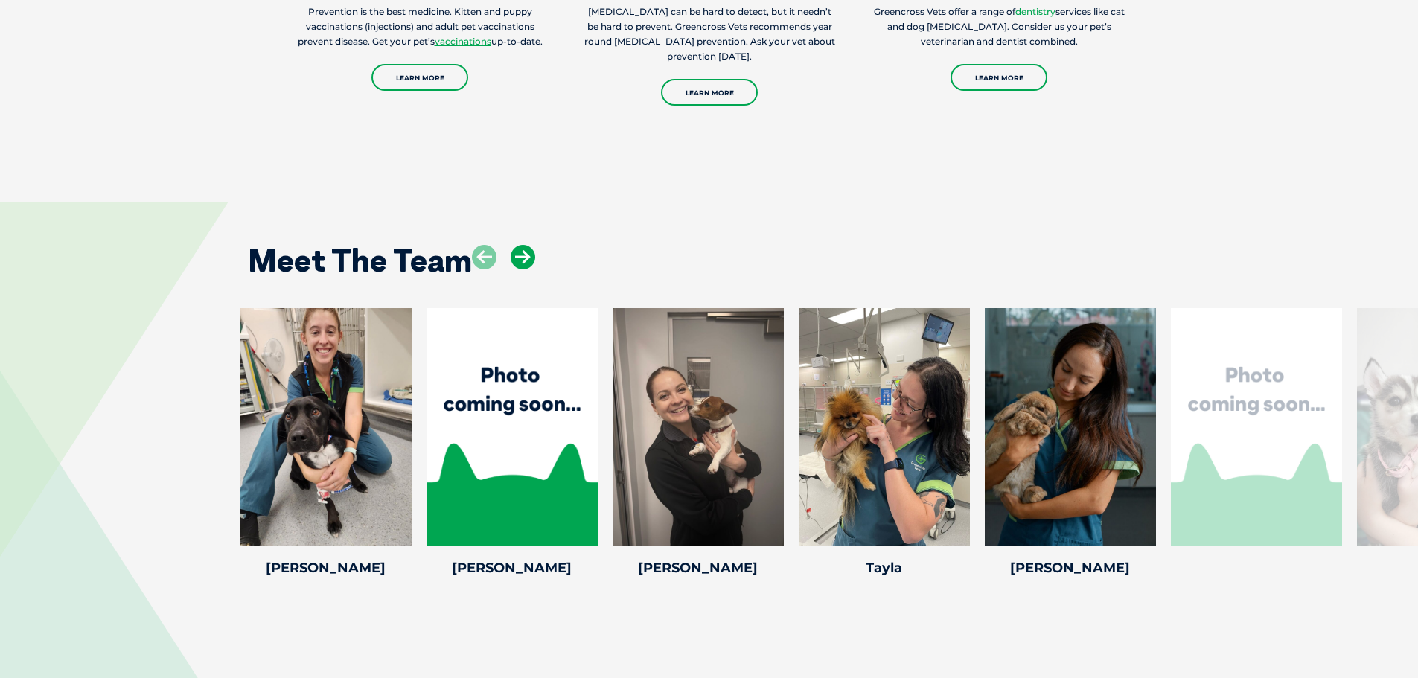
click at [526, 256] on icon at bounding box center [523, 257] width 25 height 25
